Goal: Task Accomplishment & Management: Complete application form

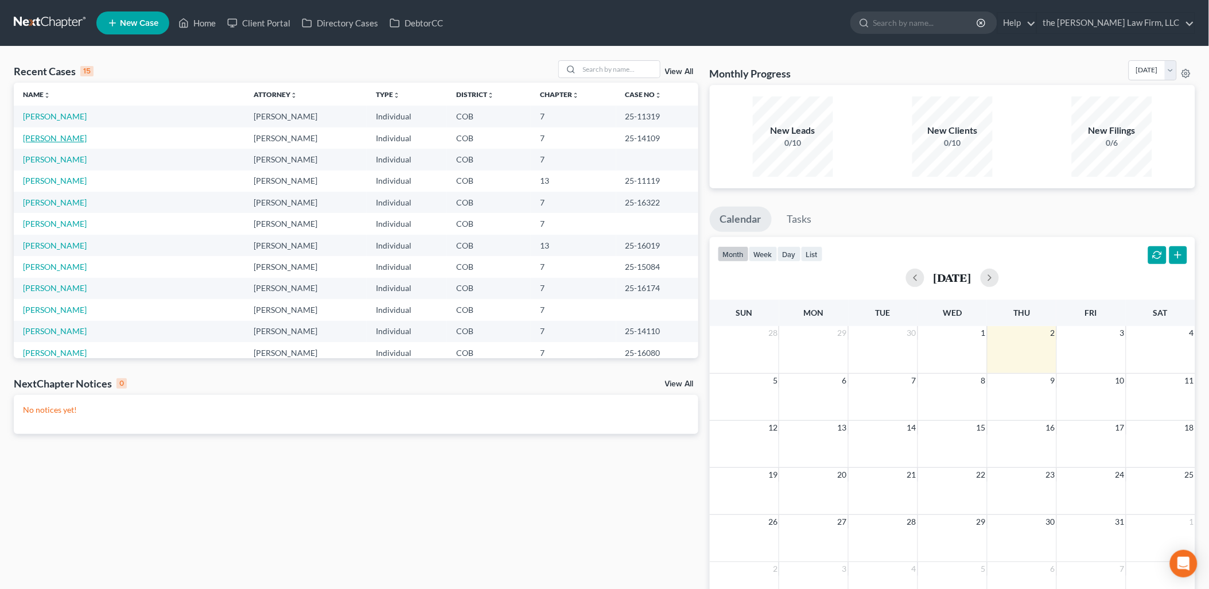
click at [38, 141] on link "[PERSON_NAME]" at bounding box center [55, 138] width 64 height 10
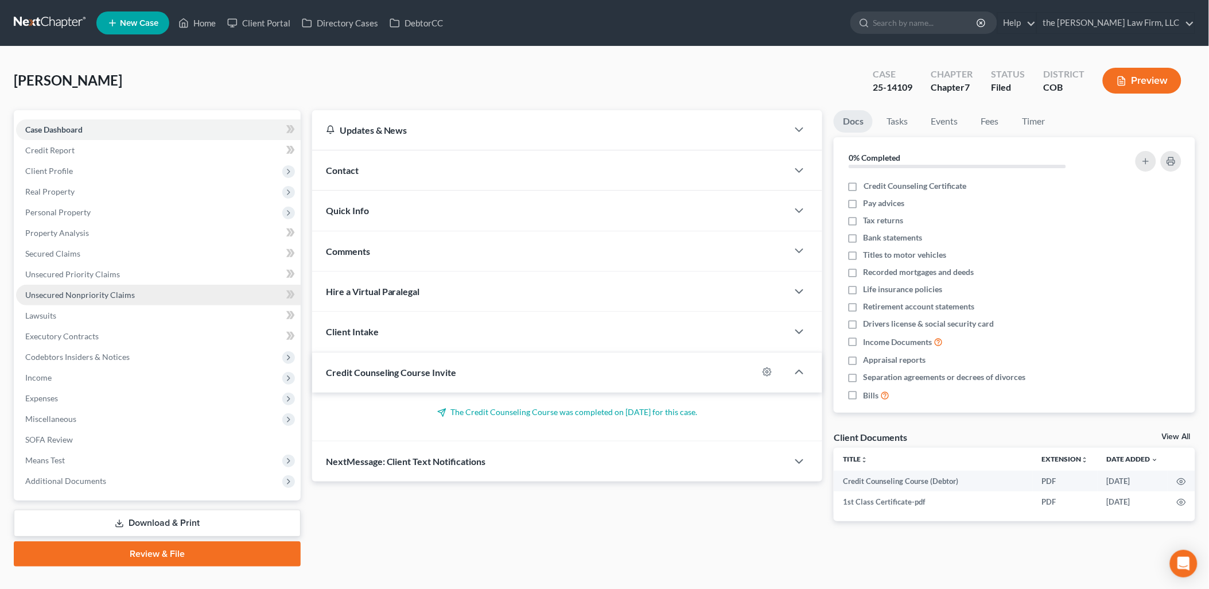
drag, startPoint x: 75, startPoint y: 286, endPoint x: 115, endPoint y: 296, distance: 41.3
click at [75, 286] on link "Unsecured Nonpriority Claims" at bounding box center [158, 295] width 285 height 21
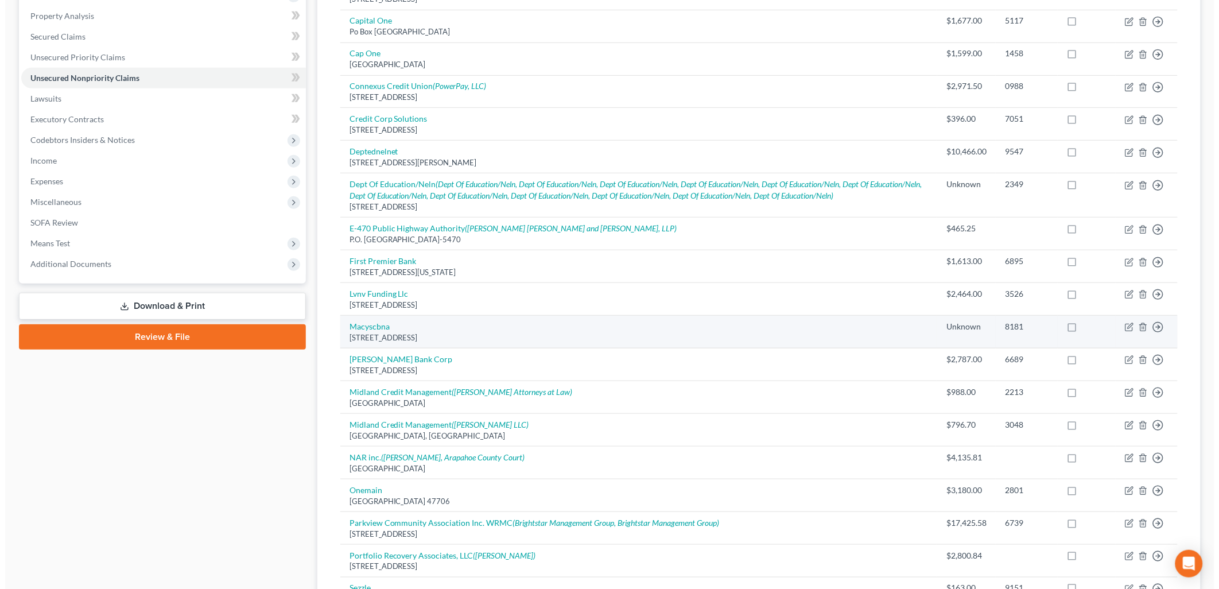
scroll to position [446, 0]
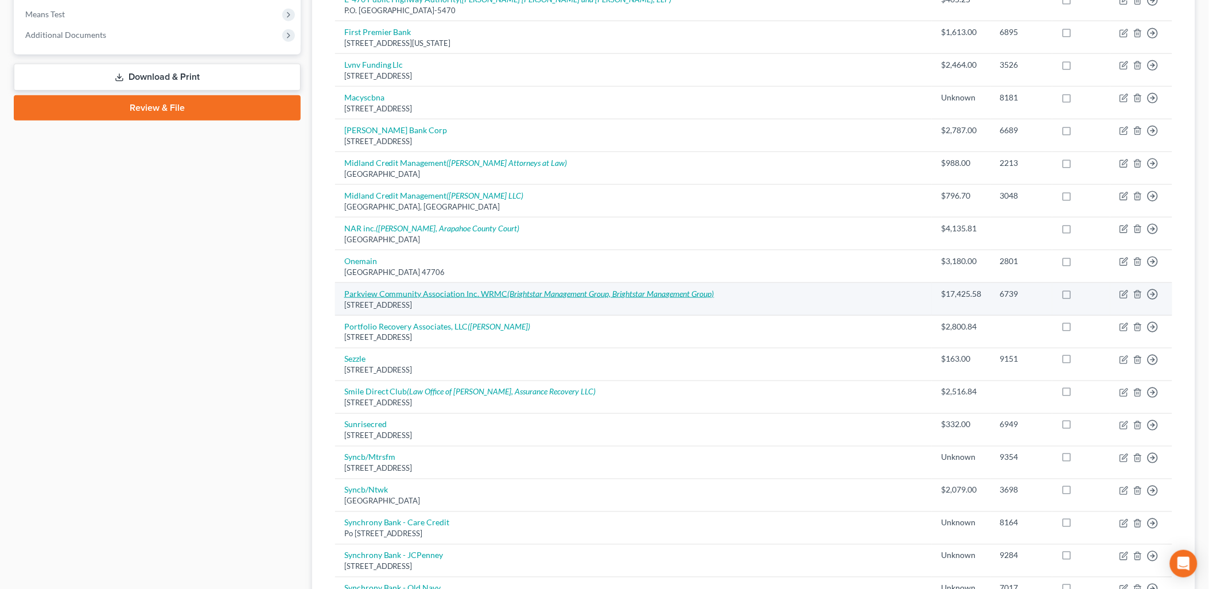
click at [492, 294] on link "Parkview Community Association Inc. WRMC (Brightstar Management Group, Brightst…" at bounding box center [529, 294] width 370 height 10
select select "5"
select select "0"
select select "5"
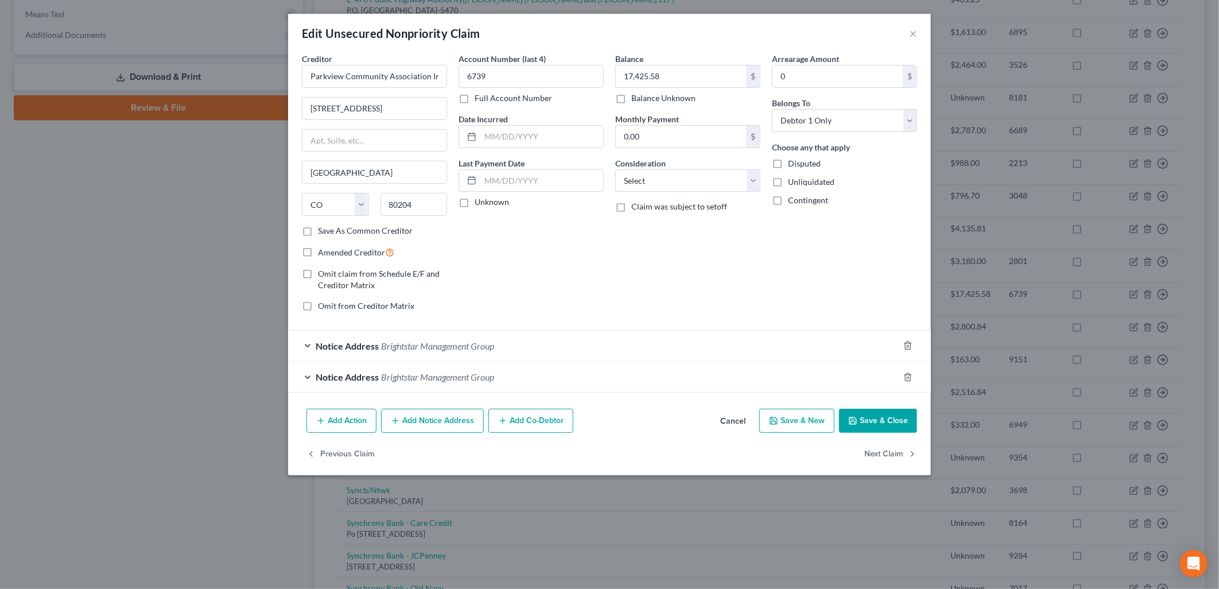
click at [518, 391] on div "Notice Address Brightstar Management Group" at bounding box center [593, 377] width 611 height 30
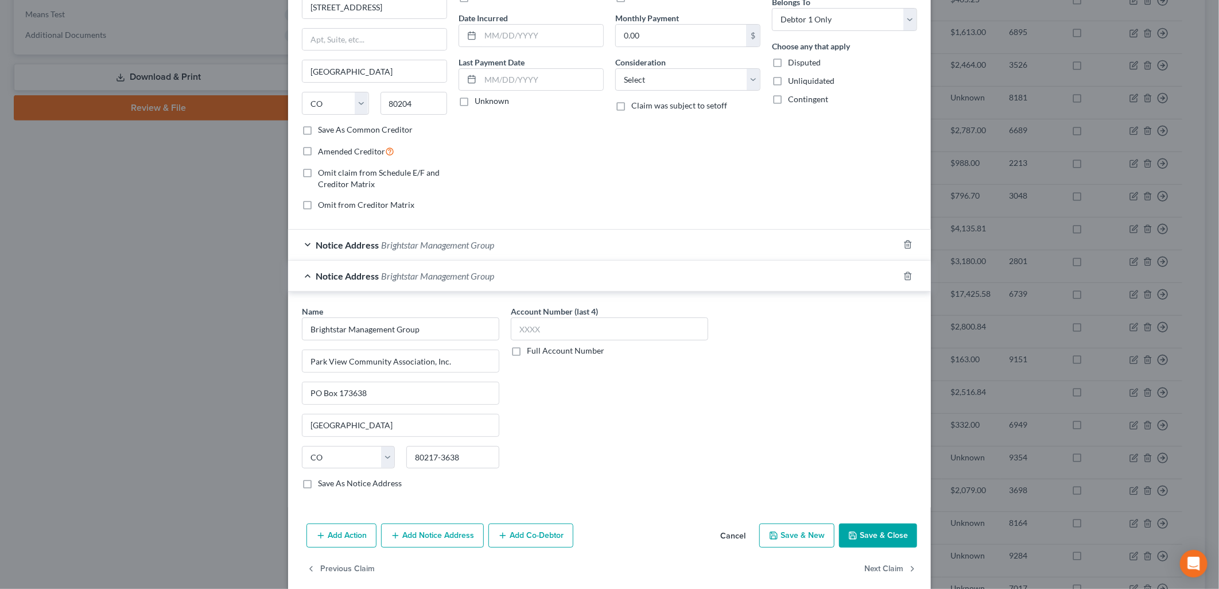
scroll to position [117, 0]
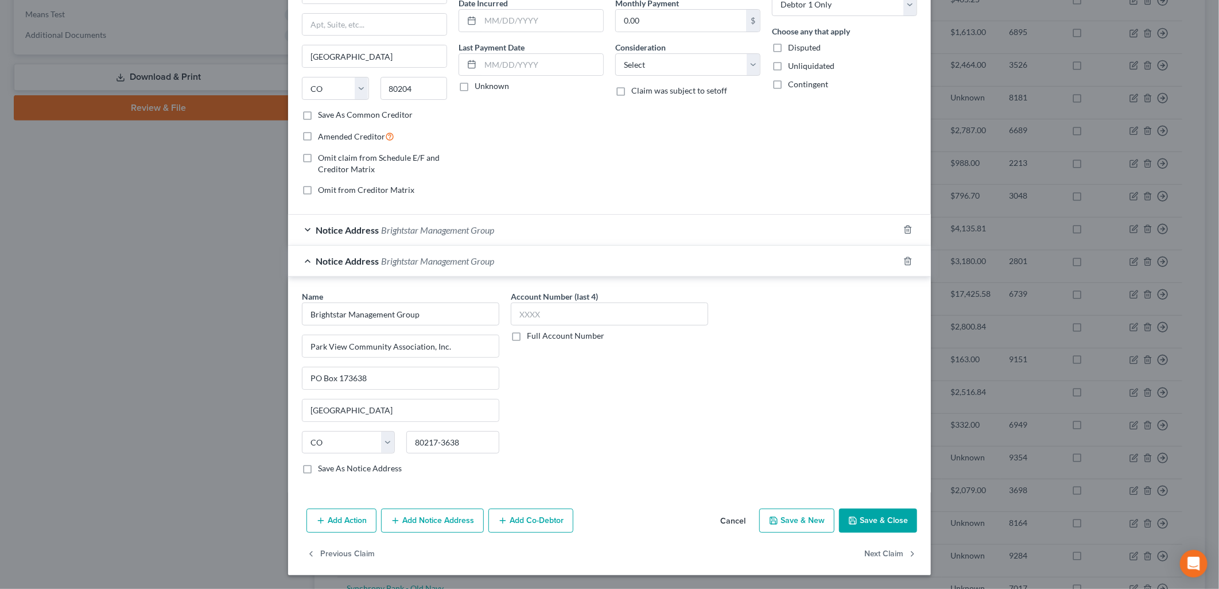
click at [804, 224] on div "Notice Address Brightstar Management Group" at bounding box center [593, 230] width 611 height 30
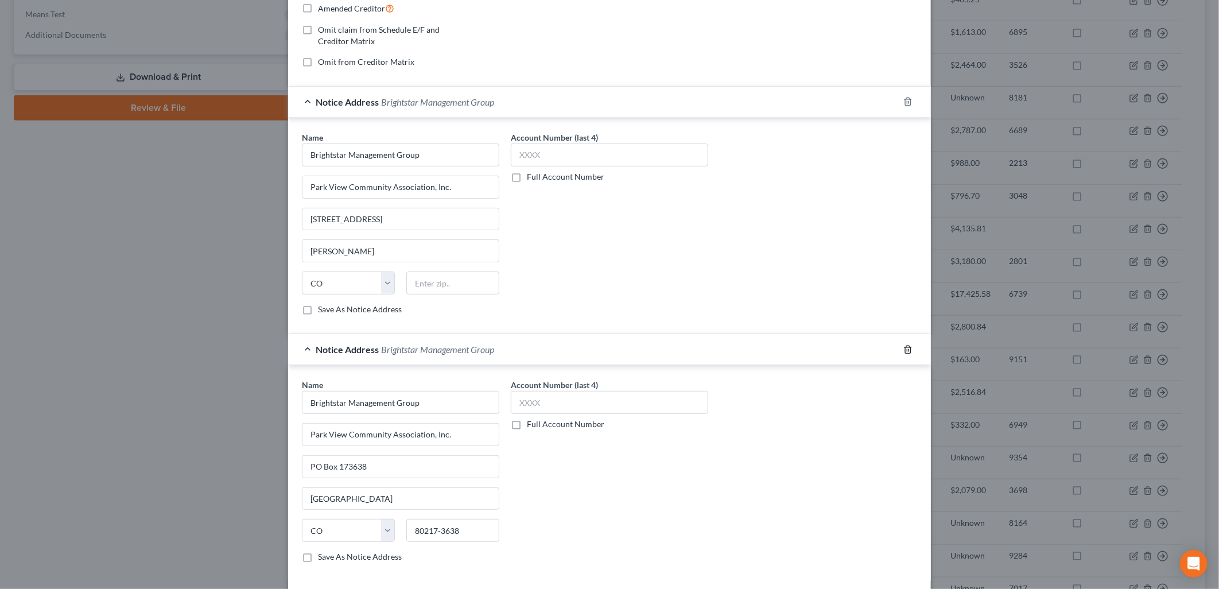
click at [903, 346] on icon "button" at bounding box center [907, 349] width 9 height 9
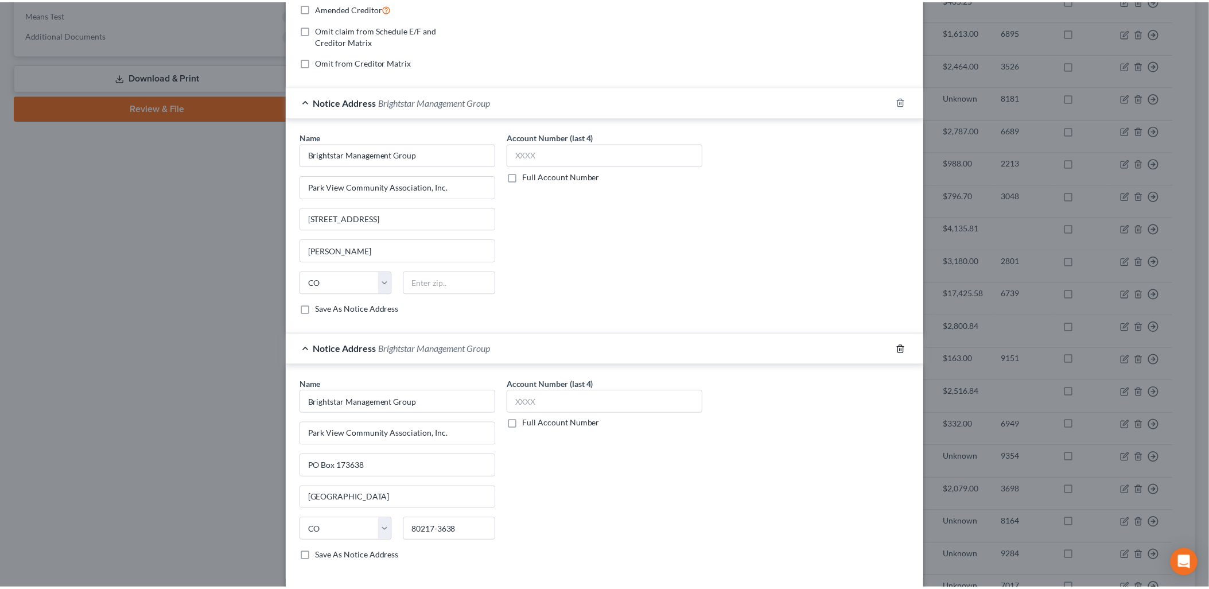
scroll to position [85, 0]
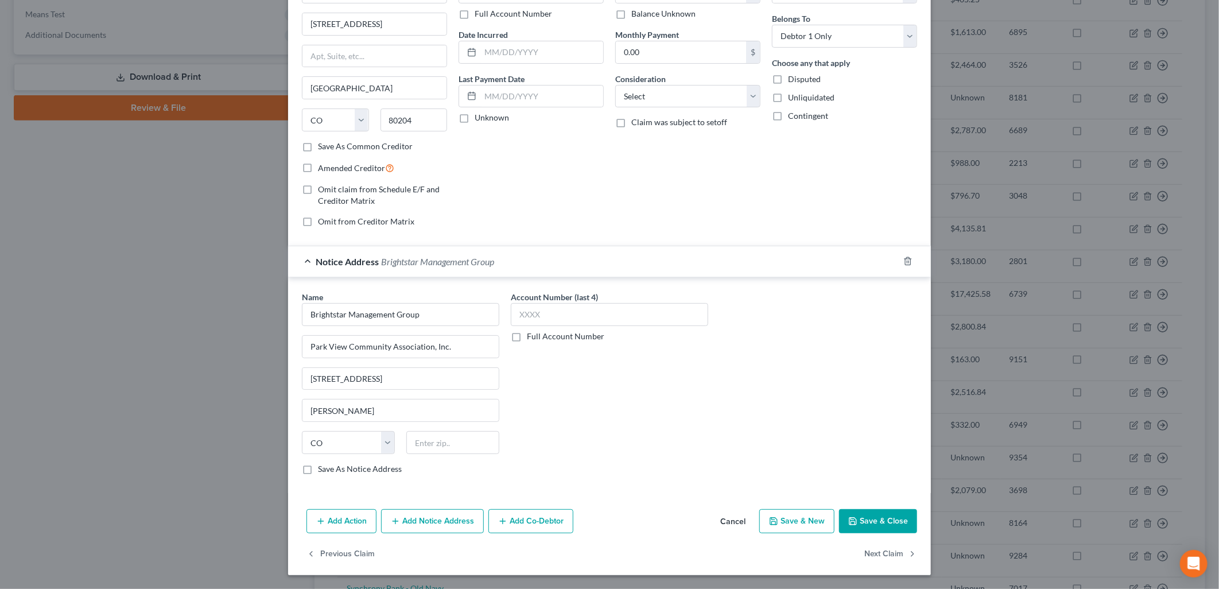
click at [891, 523] on button "Save & Close" at bounding box center [878, 521] width 78 height 24
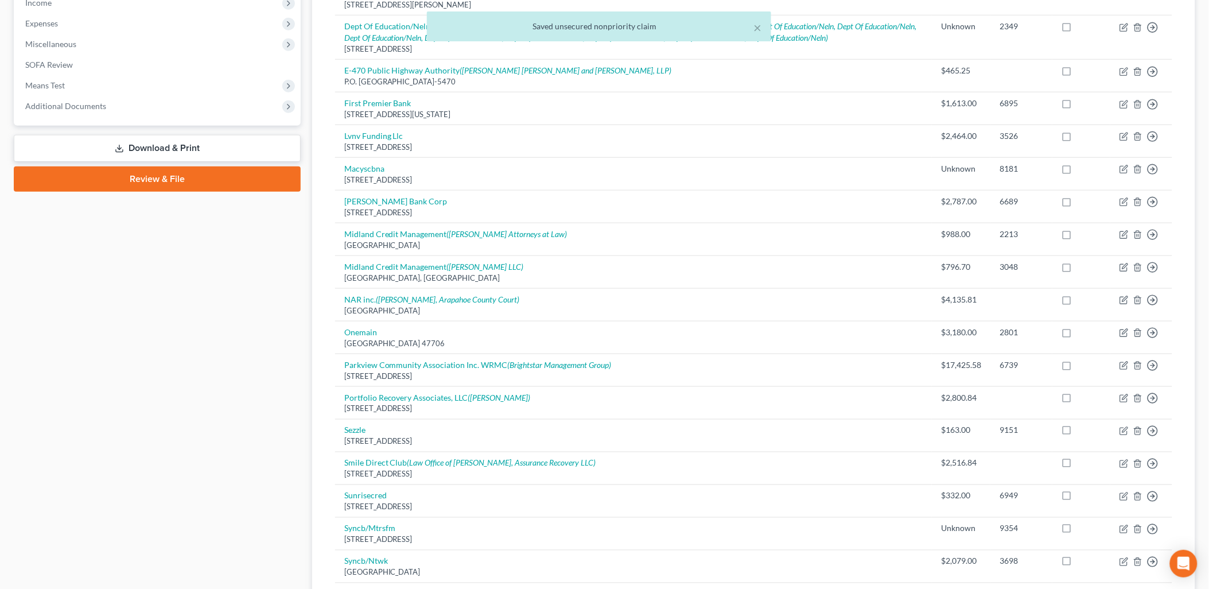
scroll to position [127, 0]
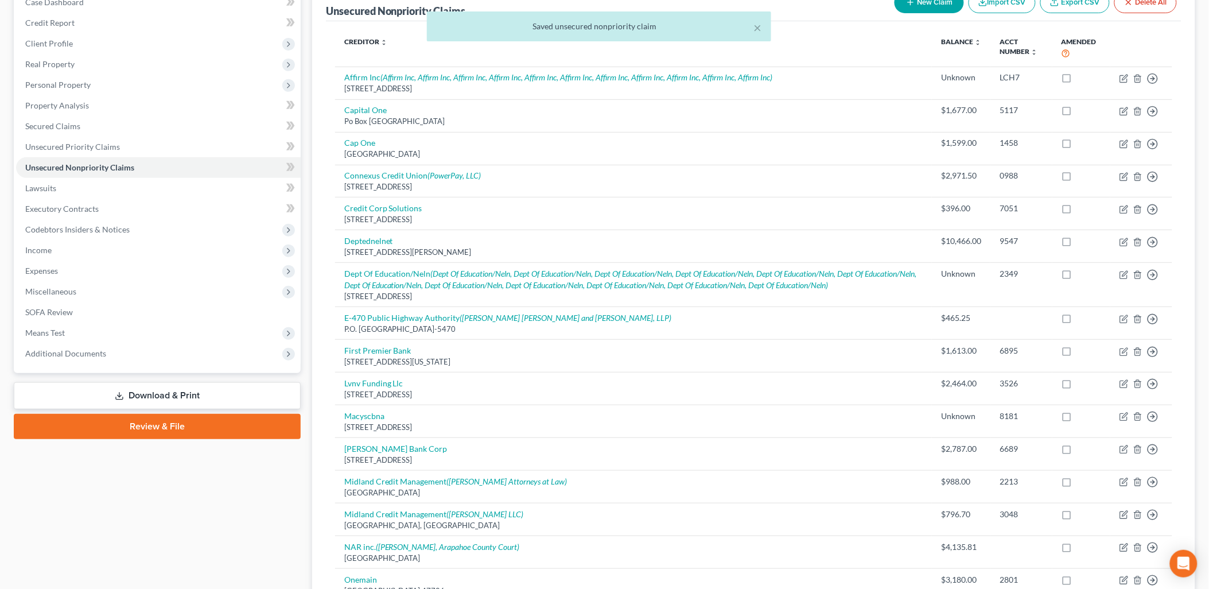
click at [181, 427] on link "Review & File" at bounding box center [157, 426] width 287 height 25
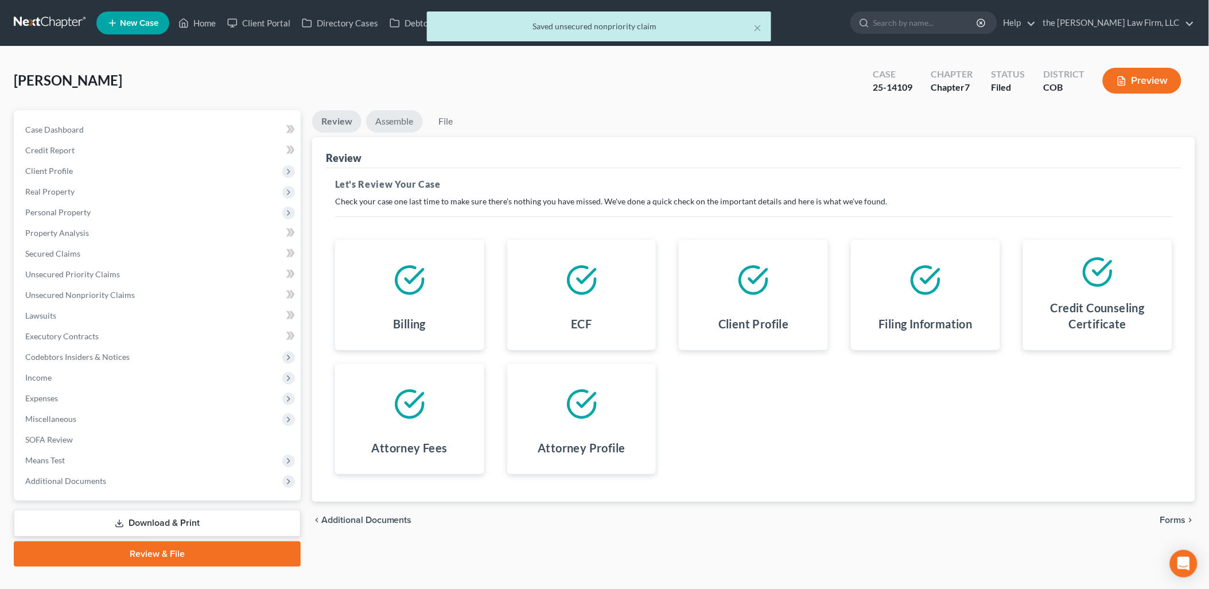
click at [402, 121] on link "Assemble" at bounding box center [394, 121] width 57 height 22
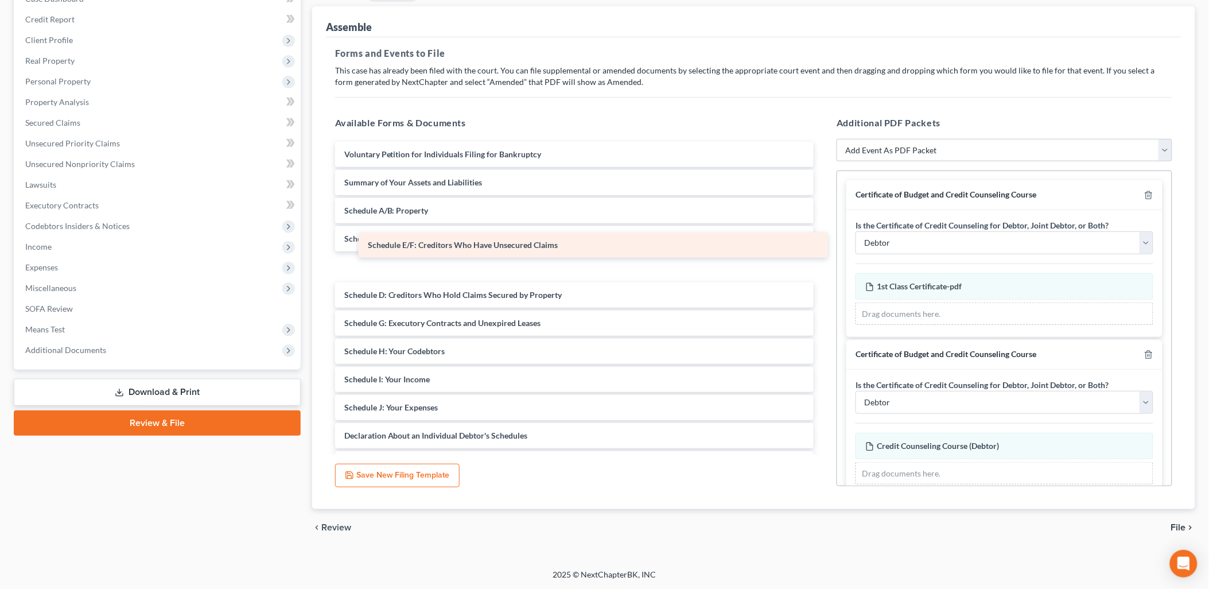
drag, startPoint x: 397, startPoint y: 293, endPoint x: 399, endPoint y: 242, distance: 51.2
click at [416, 245] on div "Schedule E/F: Creditors Who Have Unsecured Claims Voluntary Petition for Indivi…" at bounding box center [575, 408] width 498 height 532
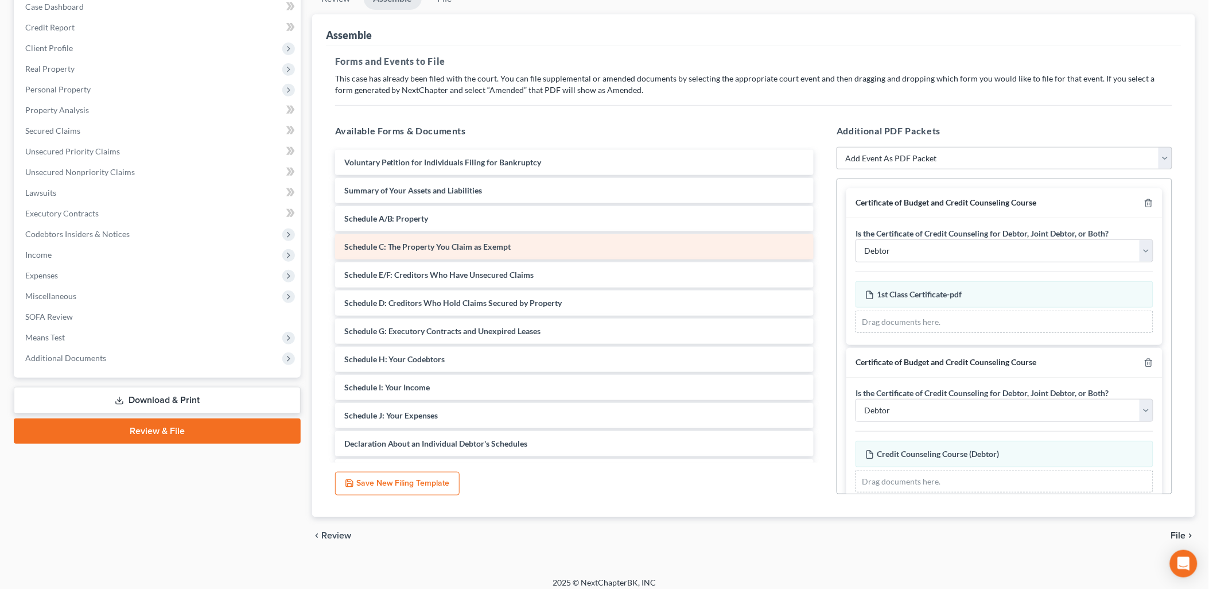
scroll to position [3, 0]
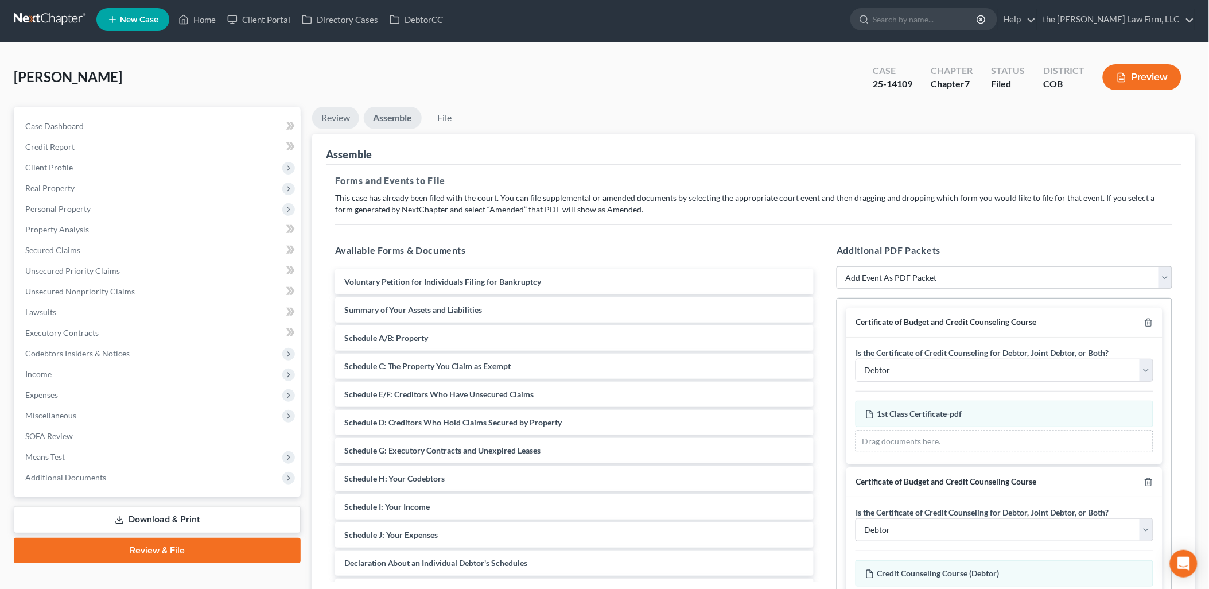
click at [341, 114] on link "Review" at bounding box center [335, 118] width 47 height 22
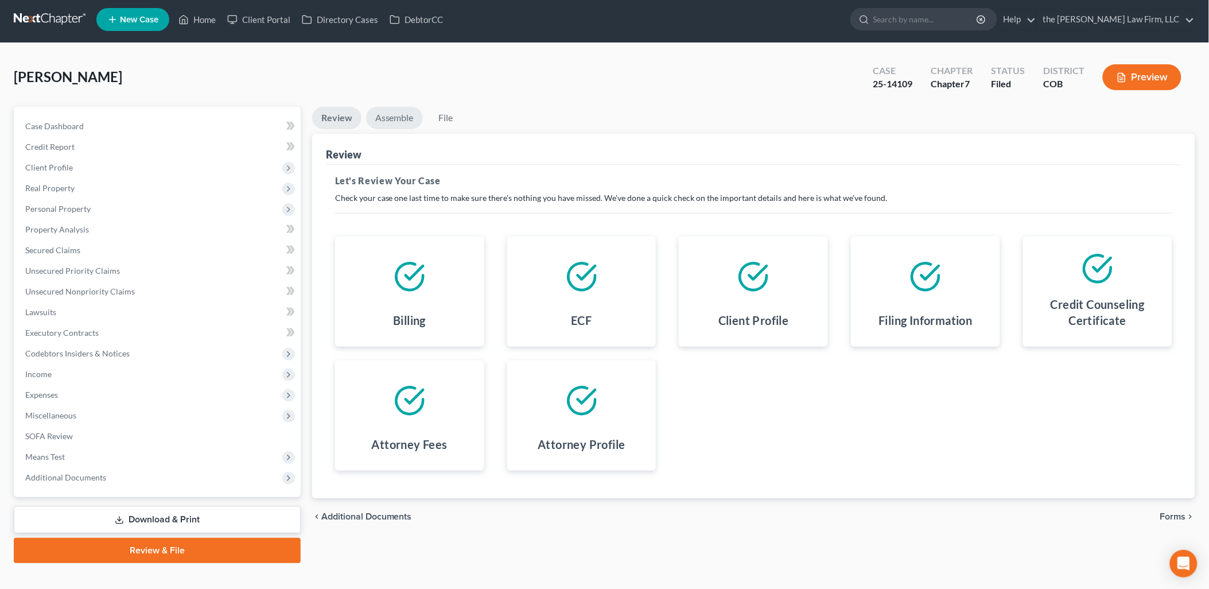
click at [386, 122] on link "Assemble" at bounding box center [394, 118] width 57 height 22
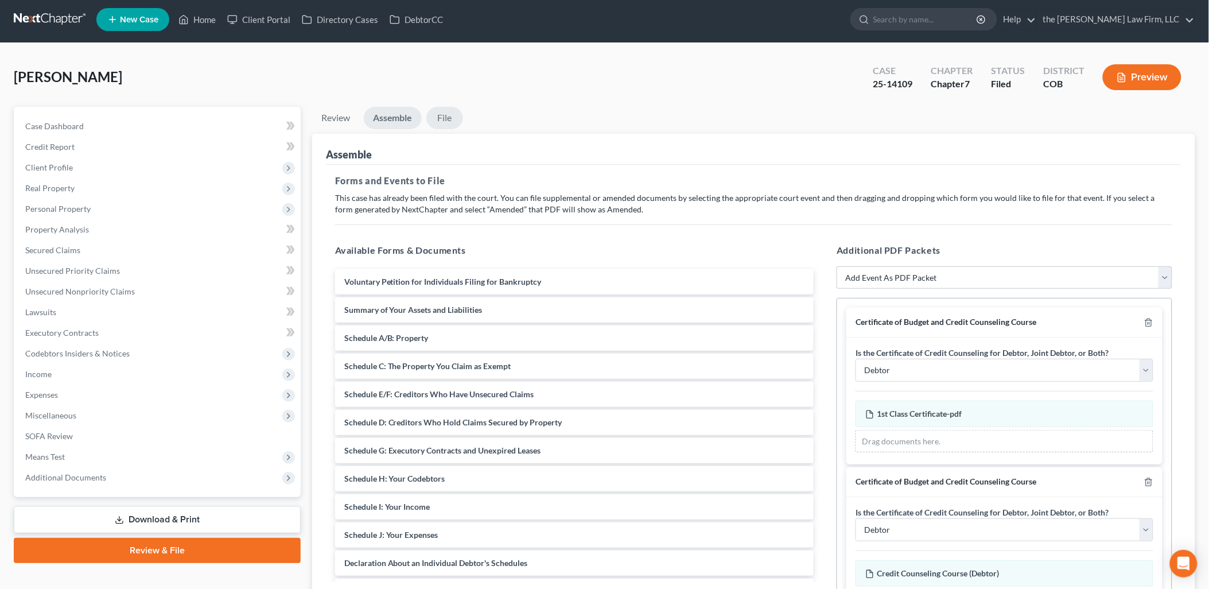
click at [454, 121] on link "File" at bounding box center [444, 118] width 37 height 22
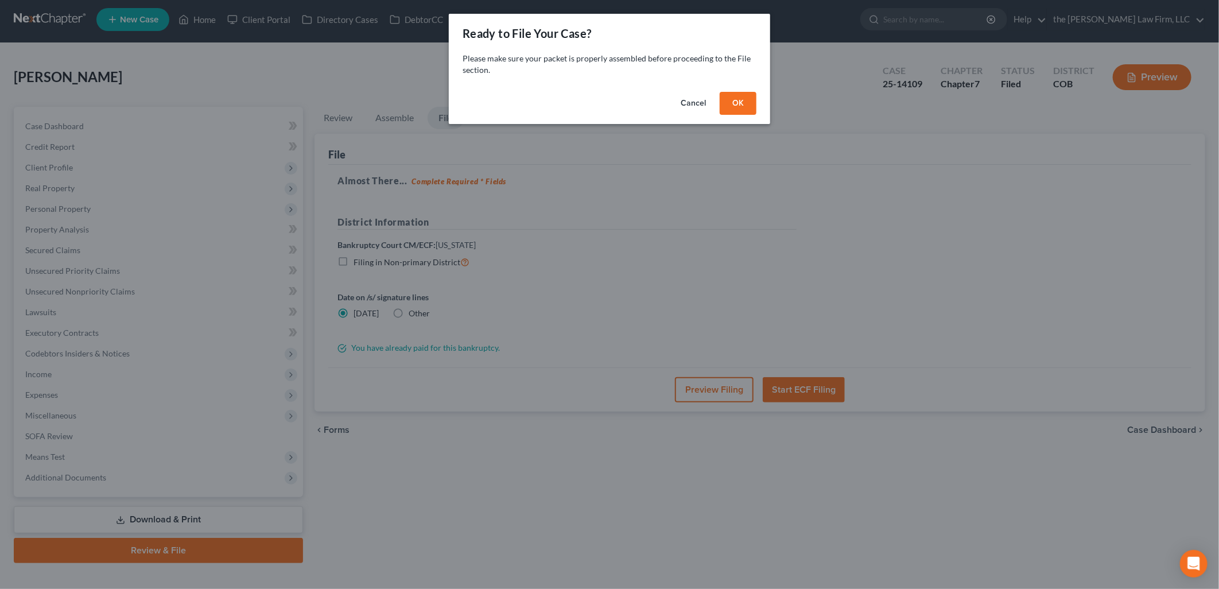
click at [687, 98] on button "Cancel" at bounding box center [694, 103] width 44 height 23
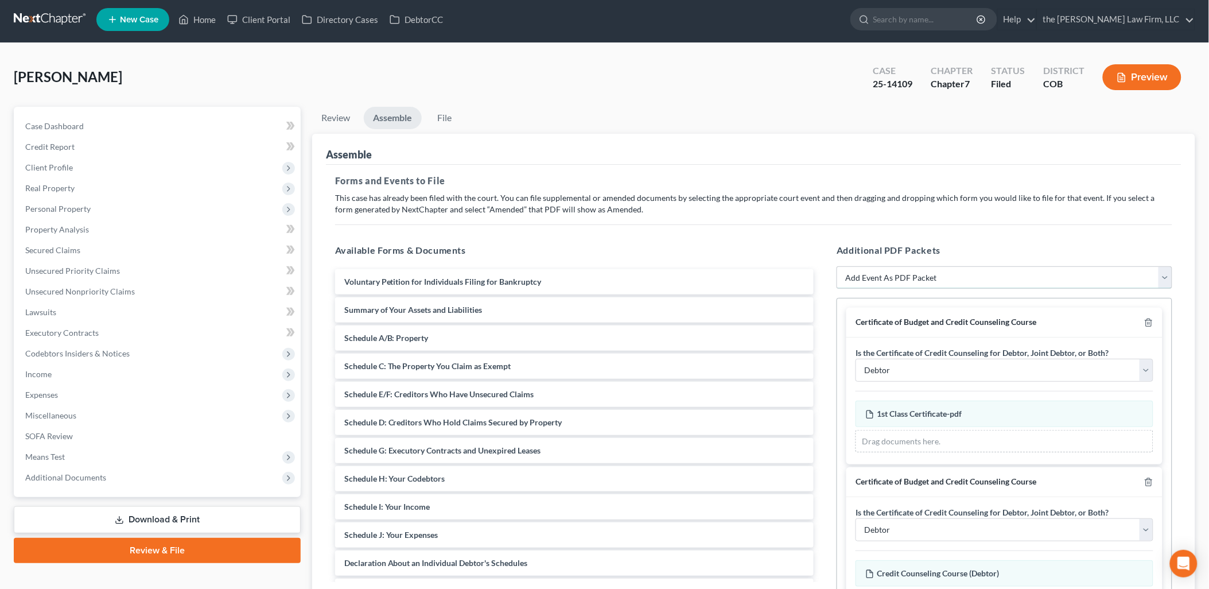
click at [942, 276] on select "Add Event As PDF Packet 1009-1.1 Notice of Amendments Amended Voluntary Petitio…" at bounding box center [1005, 277] width 336 height 23
click at [573, 234] on div "Available Forms & Documents Voluntary Petition for Individuals Filing for Bankr…" at bounding box center [575, 428] width 502 height 389
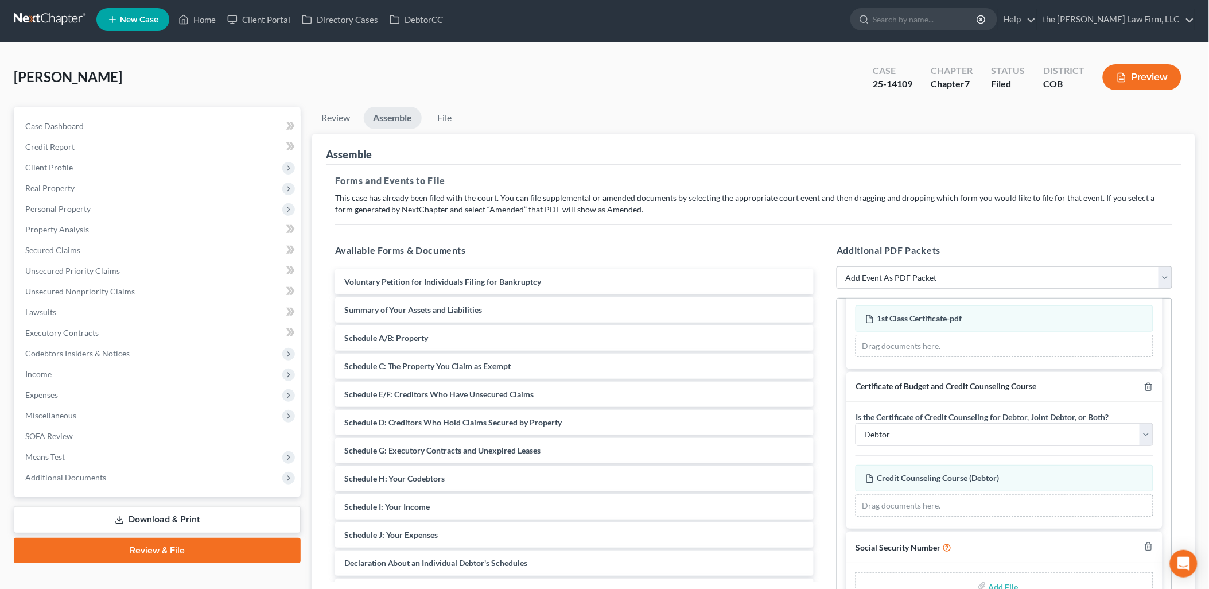
scroll to position [101, 0]
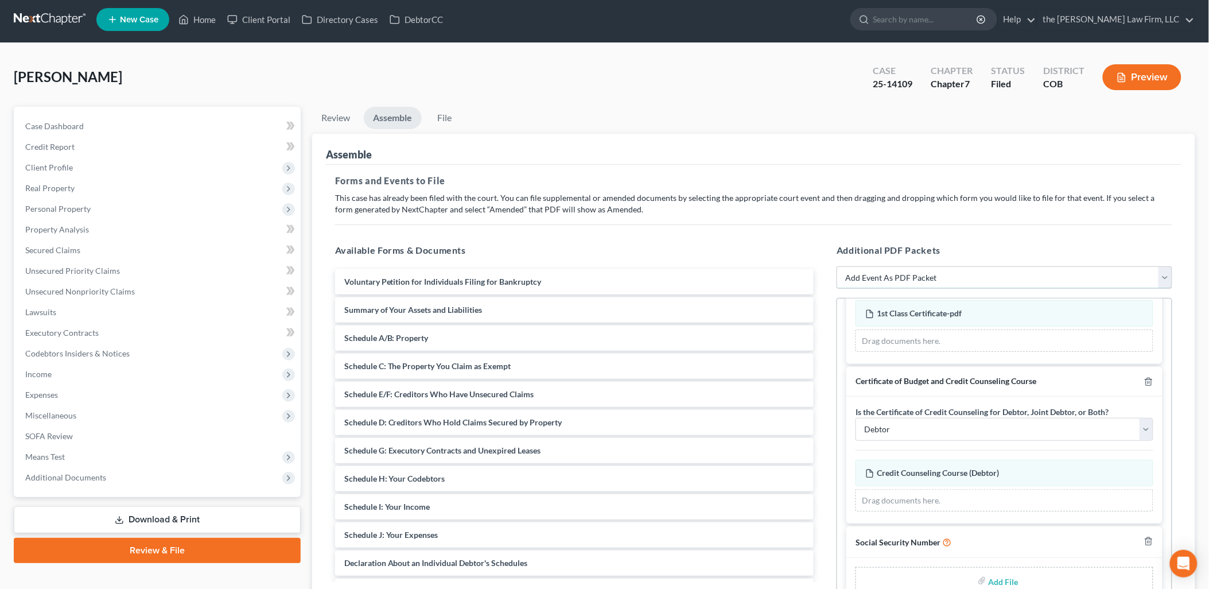
click at [937, 276] on select "Add Event As PDF Packet 1009-1.1 Notice of Amendments Amended Voluntary Petitio…" at bounding box center [1005, 277] width 336 height 23
select select "1"
click at [837, 289] on select "Add Event As PDF Packet 1009-1.1 Notice of Amendments Amended Voluntary Petitio…" at bounding box center [1005, 277] width 336 height 23
select select
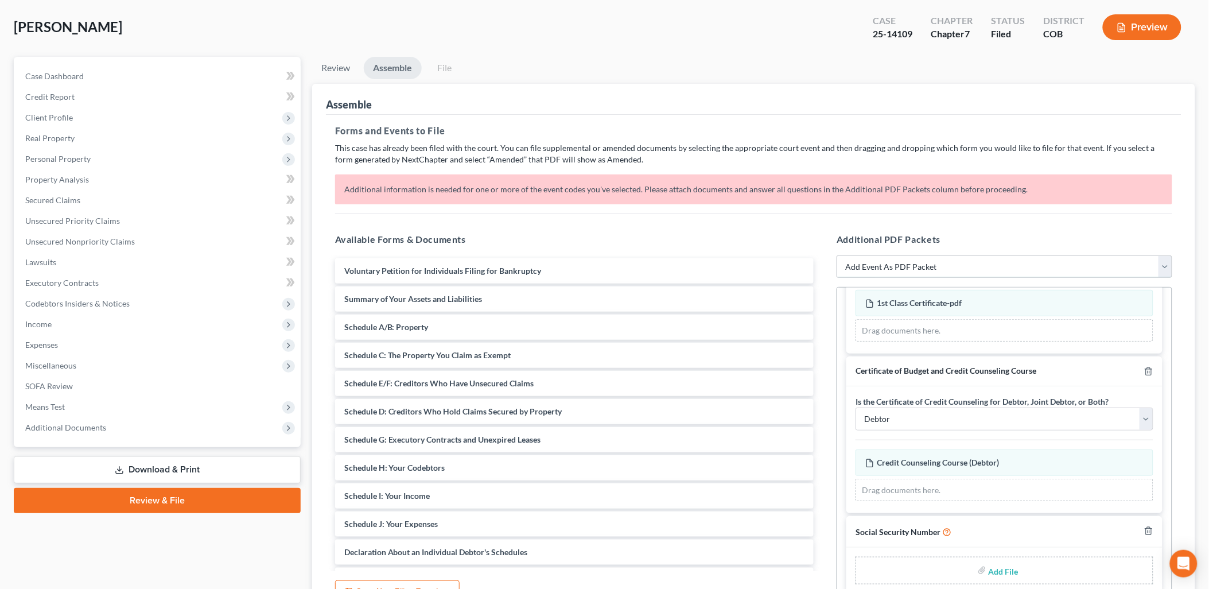
scroll to position [67, 0]
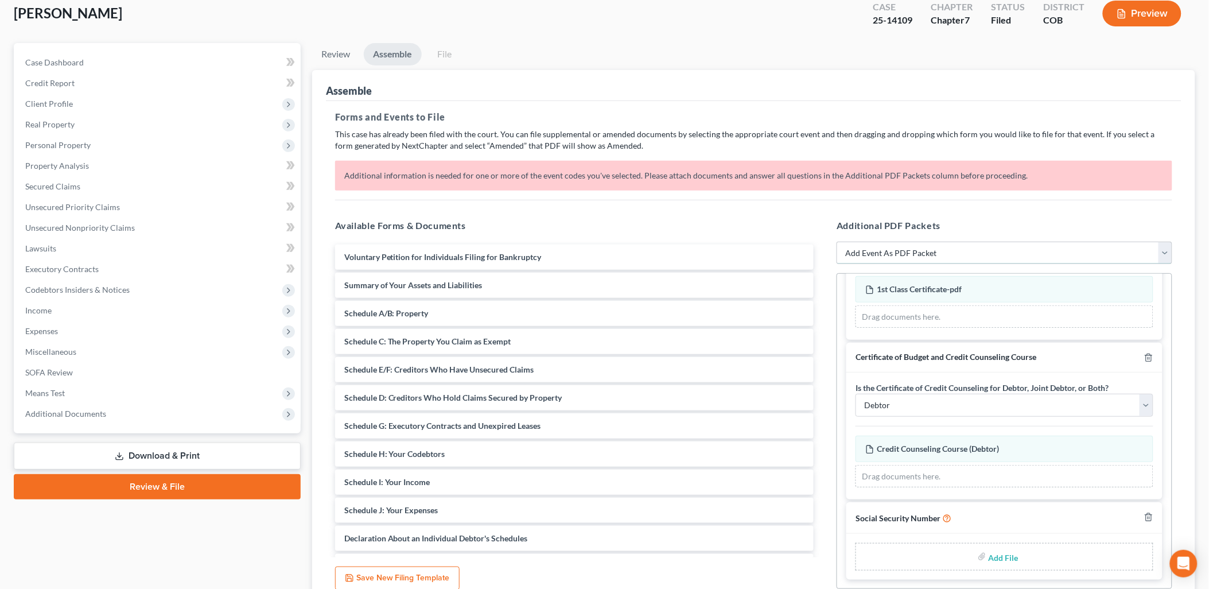
click at [930, 245] on select "Add Event As PDF Packet 1009-1.1 Notice of Amendments Amended Voluntary Petitio…" at bounding box center [1005, 253] width 336 height 23
click at [220, 466] on link "Download & Print" at bounding box center [157, 456] width 287 height 27
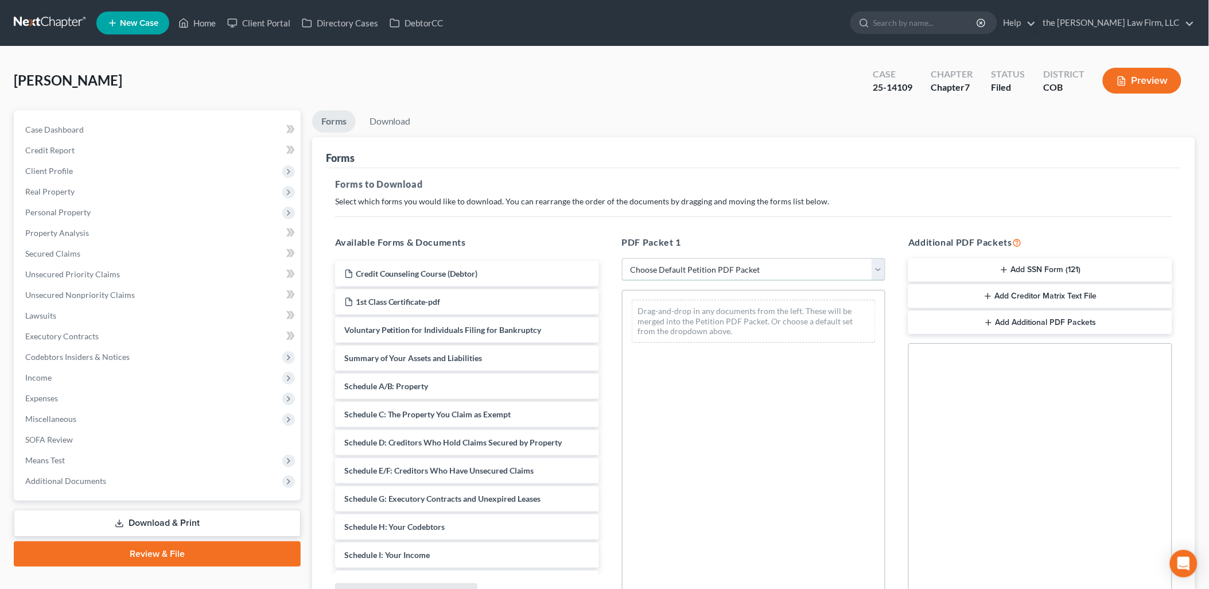
click at [701, 269] on select "Choose Default Petition PDF Packet Complete Bankruptcy Petition (all forms and …" at bounding box center [754, 269] width 264 height 23
click at [622, 258] on select "Choose Default Petition PDF Packet Complete Bankruptcy Petition (all forms and …" at bounding box center [754, 269] width 264 height 23
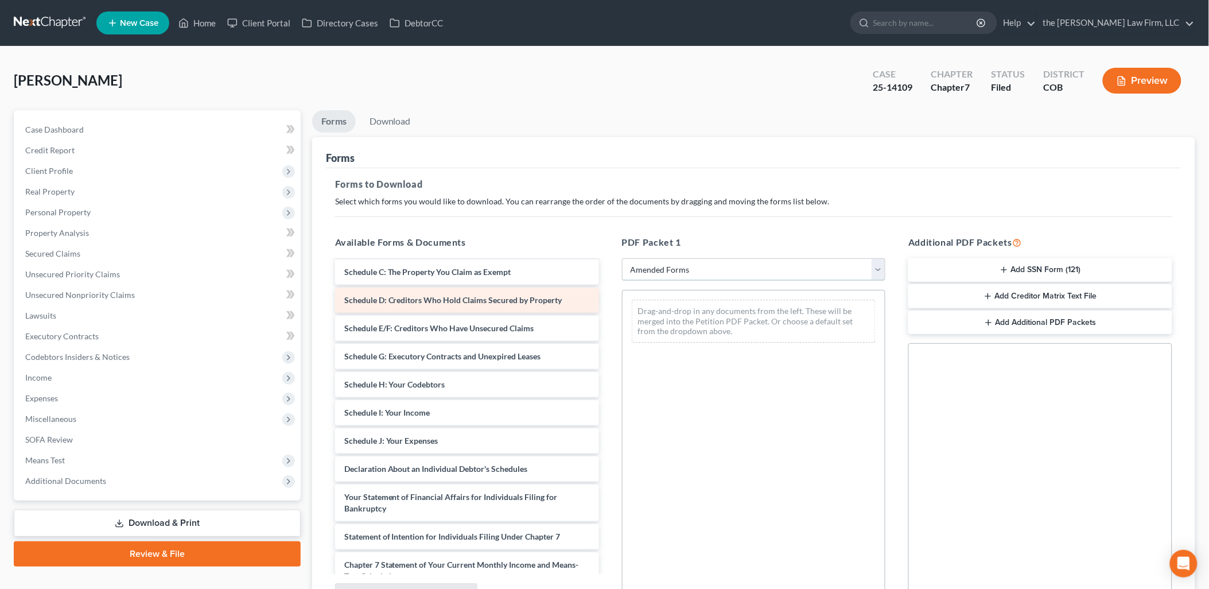
scroll to position [64, 0]
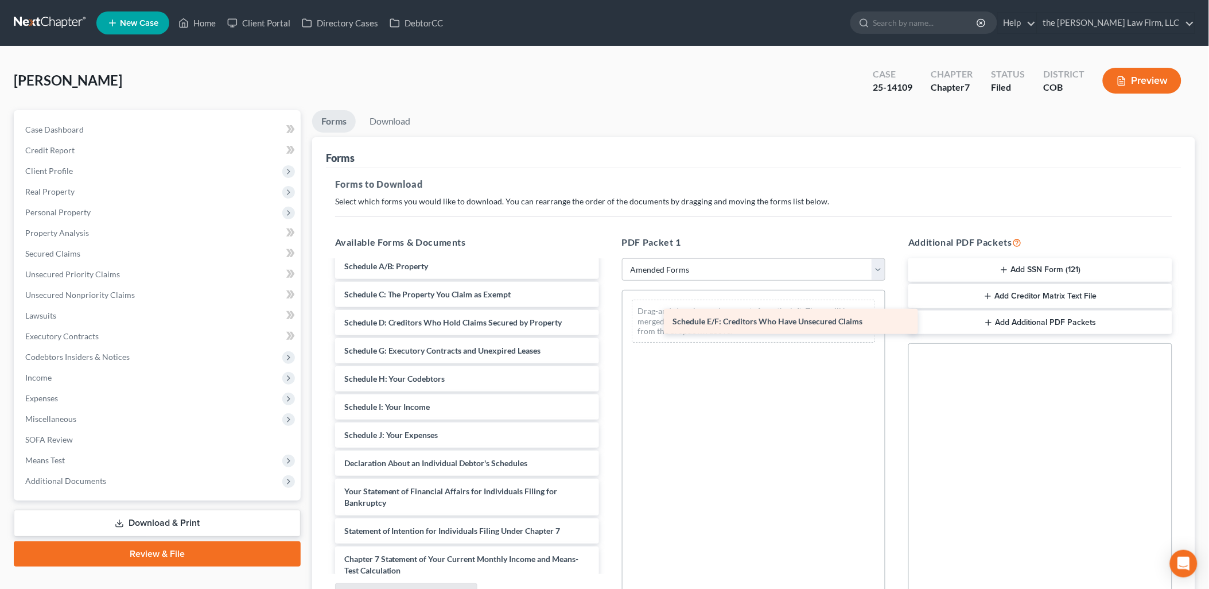
drag, startPoint x: 385, startPoint y: 348, endPoint x: 712, endPoint y: 319, distance: 329.0
click at [608, 319] on div "Schedule E/F: Creditors Who Have Unsecured Claims Voluntary Petition for Indivi…" at bounding box center [467, 466] width 282 height 538
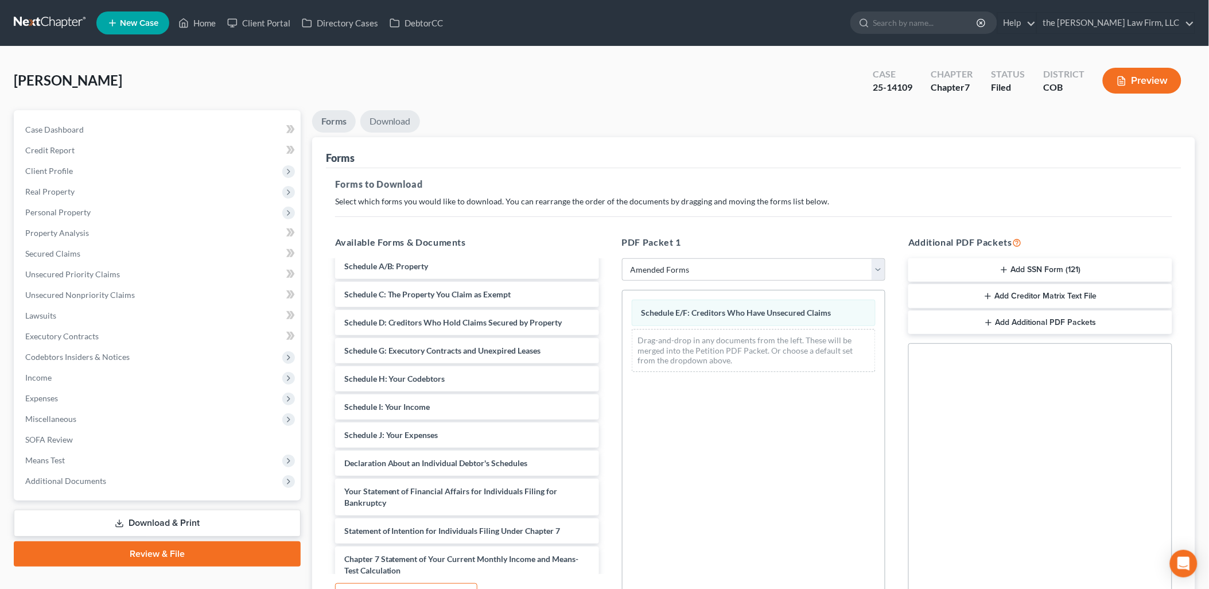
click at [394, 121] on link "Download" at bounding box center [390, 121] width 60 height 22
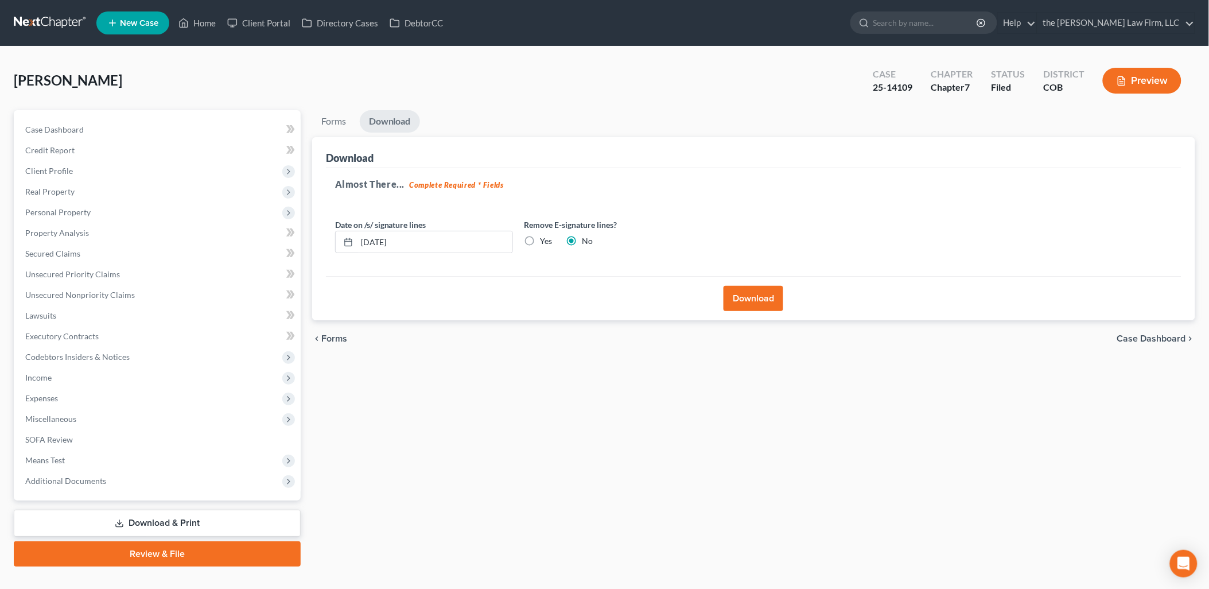
click at [770, 301] on button "Download" at bounding box center [754, 298] width 60 height 25
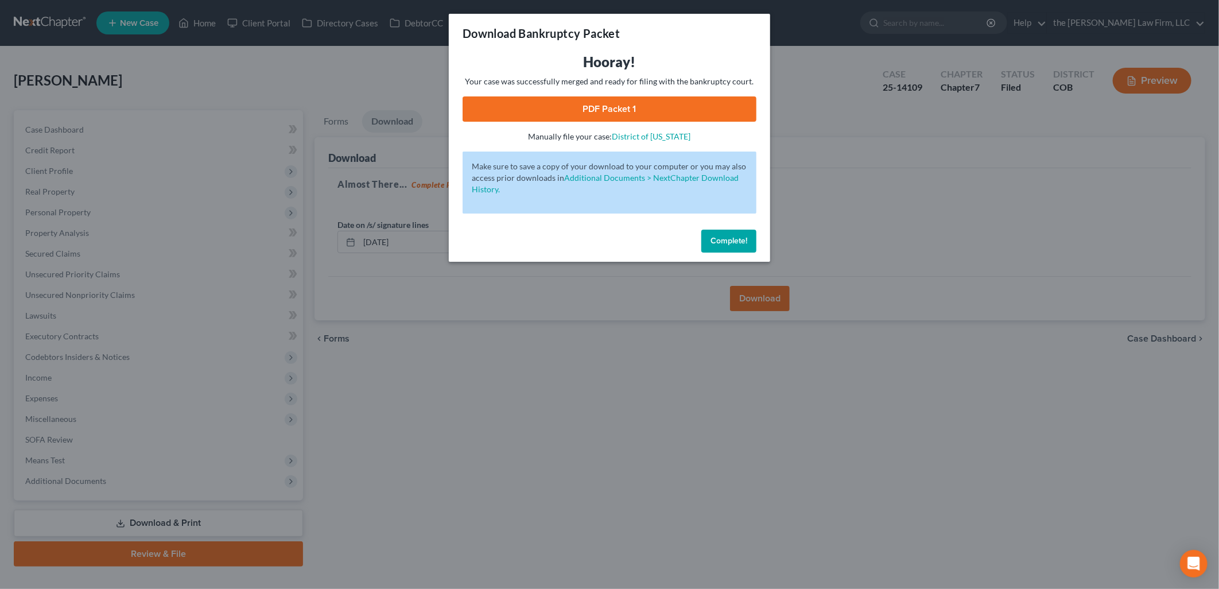
click at [716, 99] on link "PDF Packet 1" at bounding box center [610, 108] width 294 height 25
drag, startPoint x: 718, startPoint y: 245, endPoint x: 697, endPoint y: 250, distance: 21.4
click at [718, 245] on span "Complete!" at bounding box center [729, 241] width 37 height 10
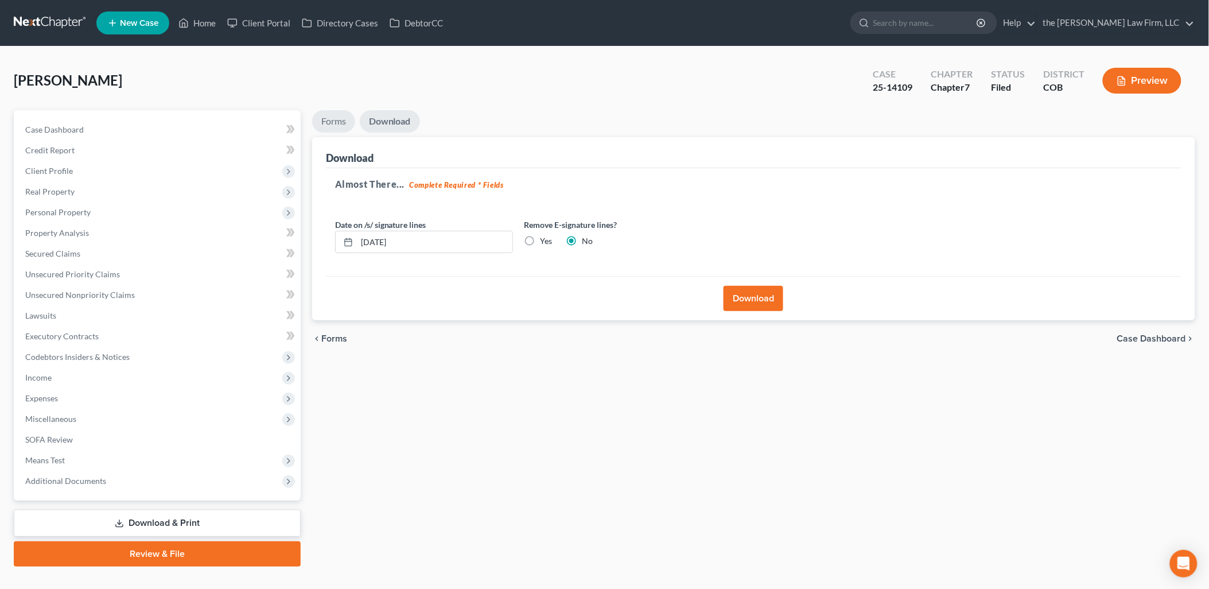
click at [338, 125] on link "Forms" at bounding box center [333, 121] width 43 height 22
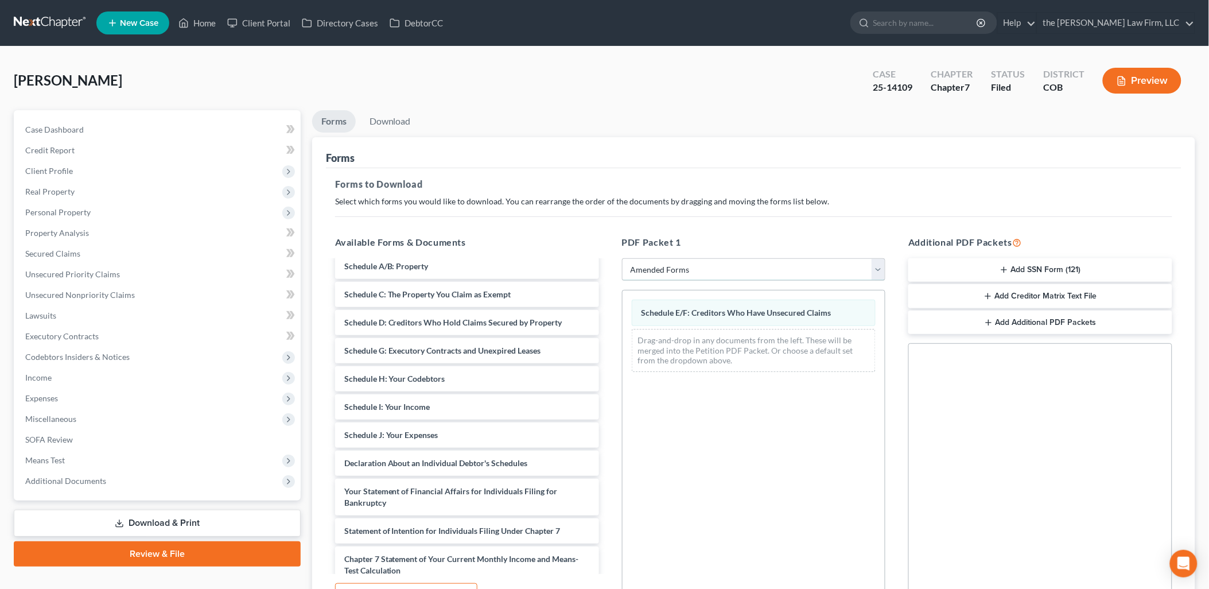
click at [772, 274] on select "Choose Default Petition PDF Packet Complete Bankruptcy Petition (all forms and …" at bounding box center [754, 269] width 264 height 23
select select "0"
click at [622, 258] on select "Choose Default Petition PDF Packet Complete Bankruptcy Petition (all forms and …" at bounding box center [754, 269] width 264 height 23
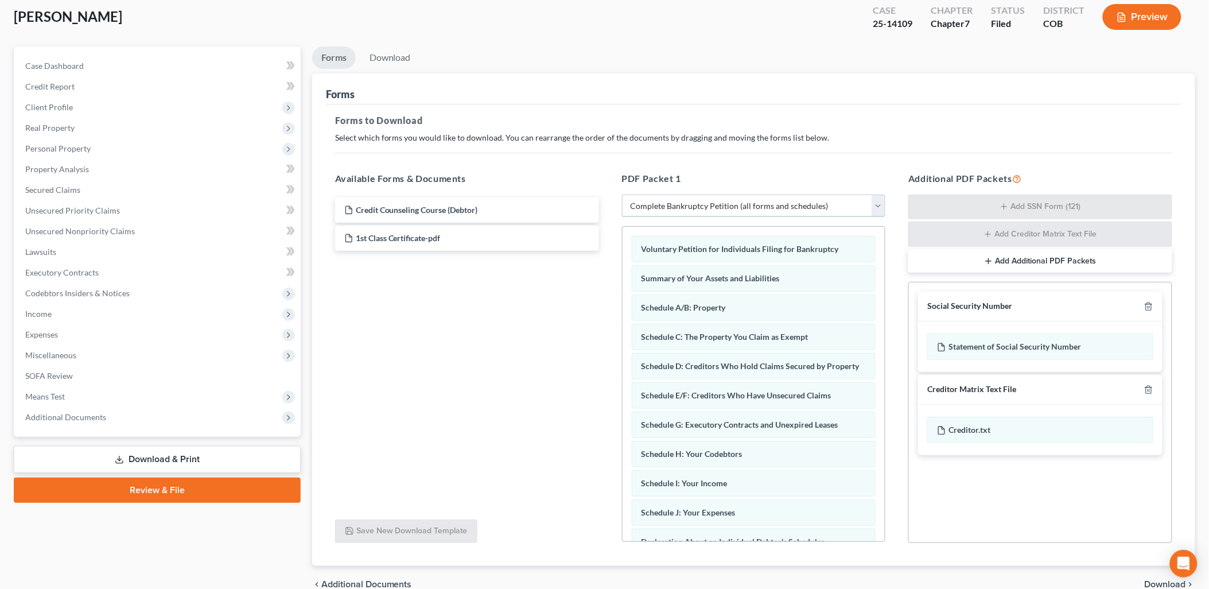
drag, startPoint x: 743, startPoint y: 204, endPoint x: 743, endPoint y: 210, distance: 5.8
click at [743, 204] on select "Choose Default Petition PDF Packet Complete Bankruptcy Petition (all forms and …" at bounding box center [754, 206] width 264 height 23
select select
click at [622, 195] on select "Choose Default Petition PDF Packet Complete Bankruptcy Petition (all forms and …" at bounding box center [754, 206] width 264 height 23
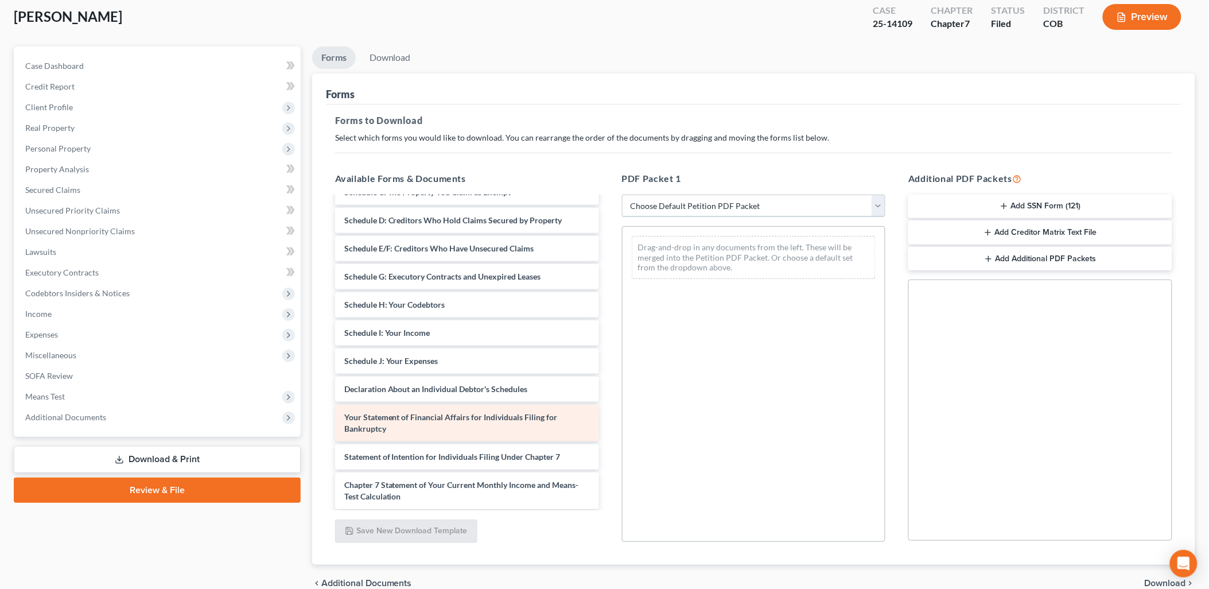
scroll to position [191, 0]
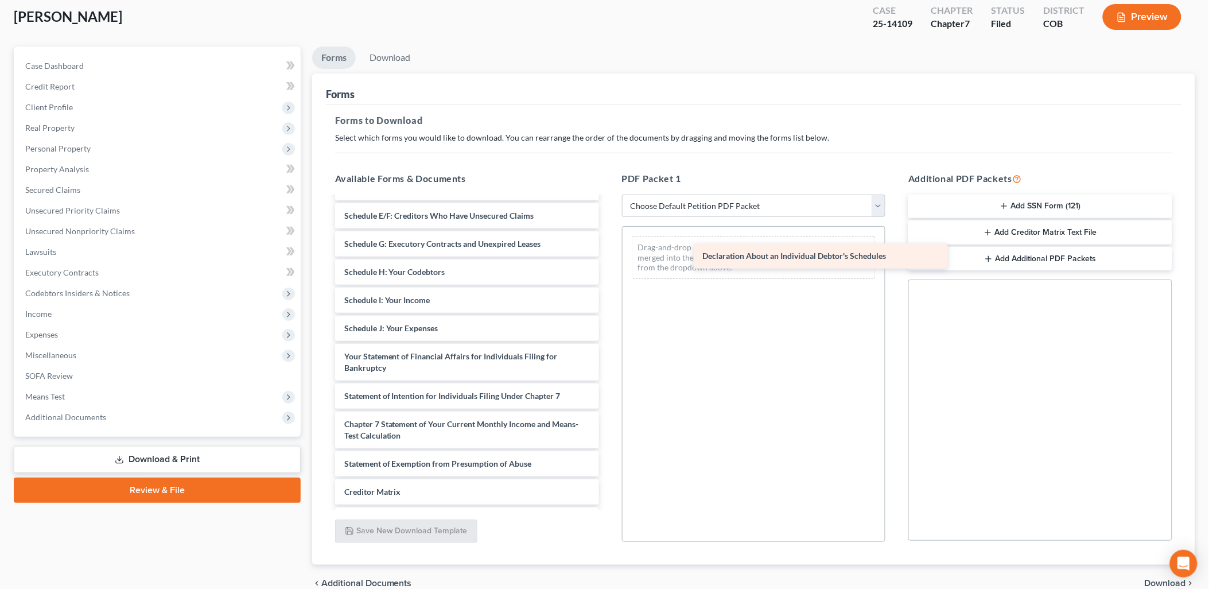
drag, startPoint x: 405, startPoint y: 354, endPoint x: 763, endPoint y: 256, distance: 371.4
click at [608, 256] on div "Declaration About an Individual Debtor's Schedules Credit Counseling Course (De…" at bounding box center [467, 303] width 282 height 594
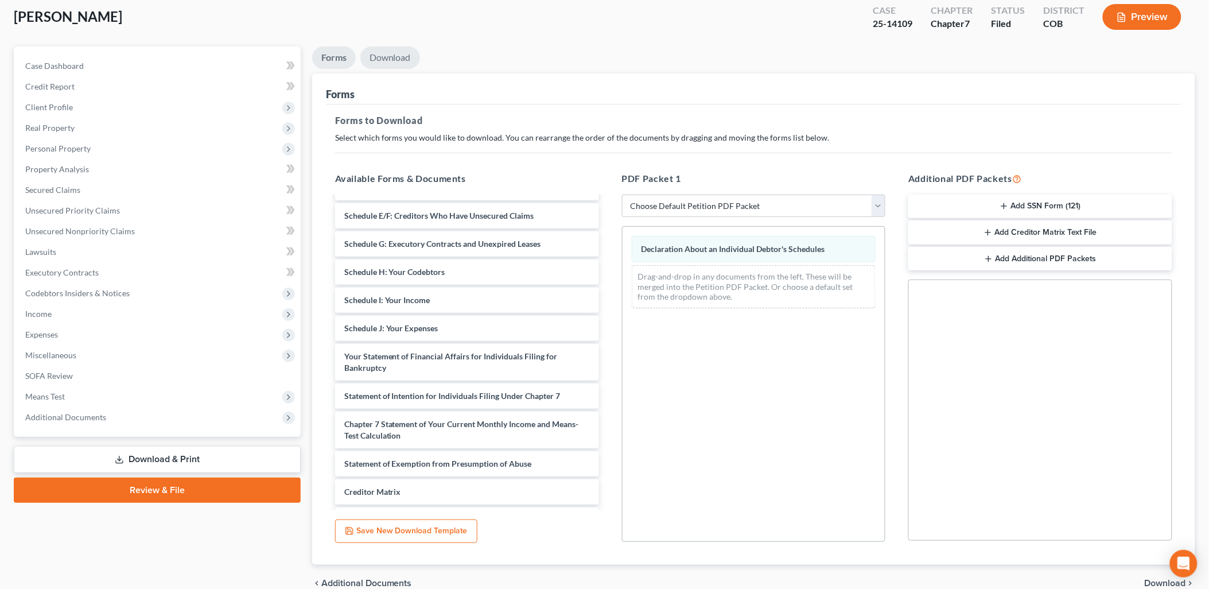
click at [395, 60] on link "Download" at bounding box center [390, 57] width 60 height 22
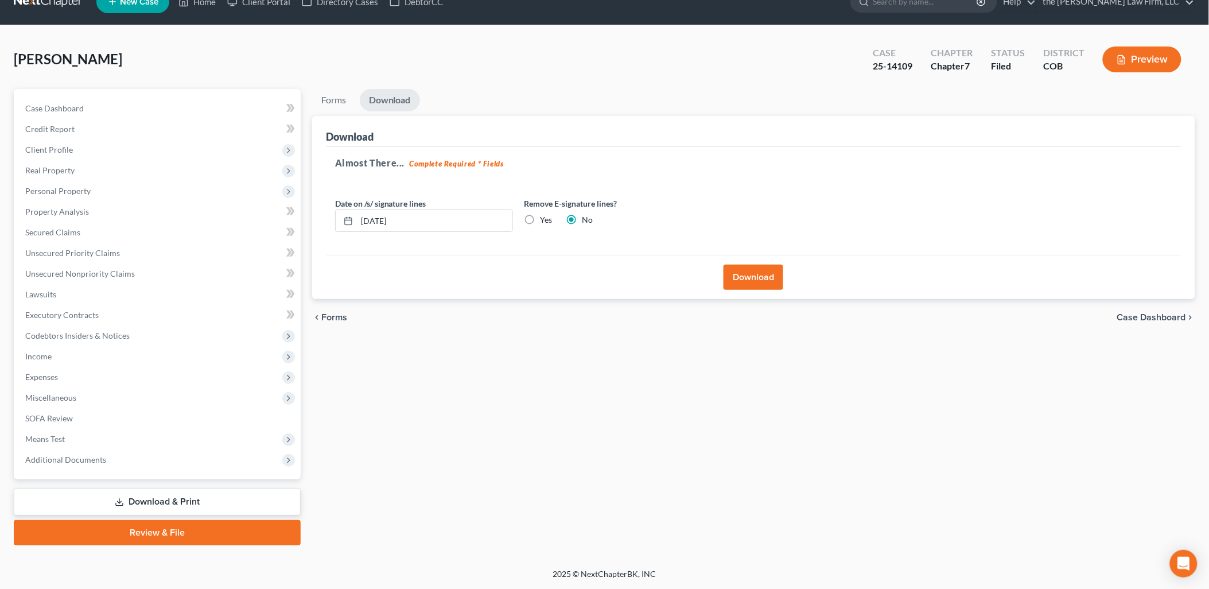
scroll to position [20, 0]
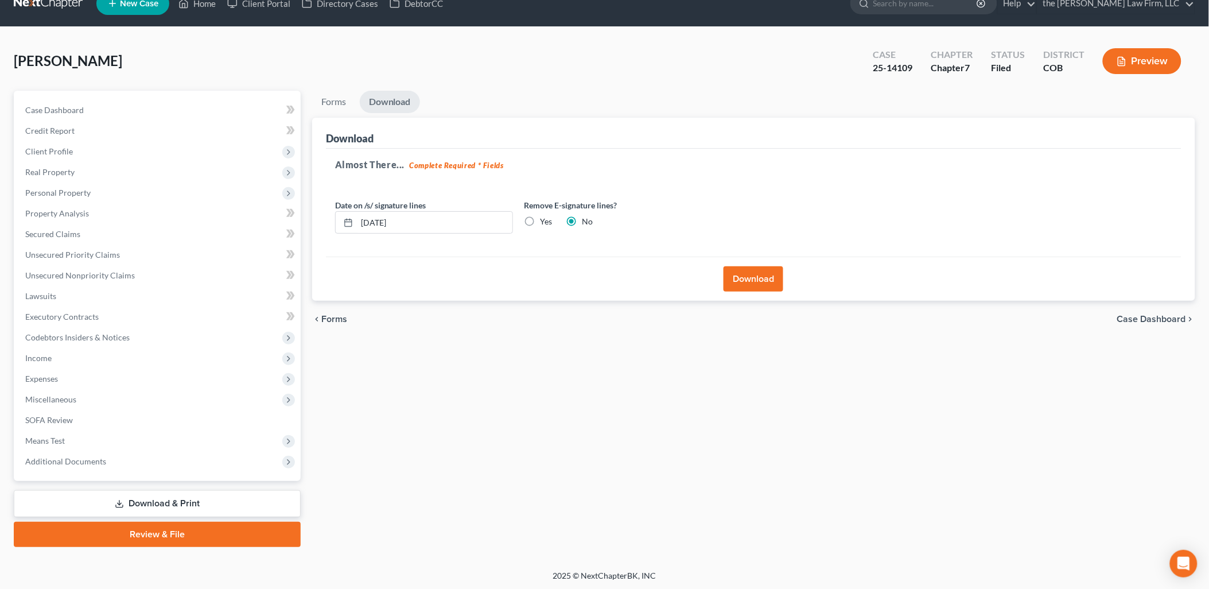
click at [744, 291] on div "Download" at bounding box center [754, 279] width 856 height 44
click at [748, 282] on button "Download" at bounding box center [754, 278] width 60 height 25
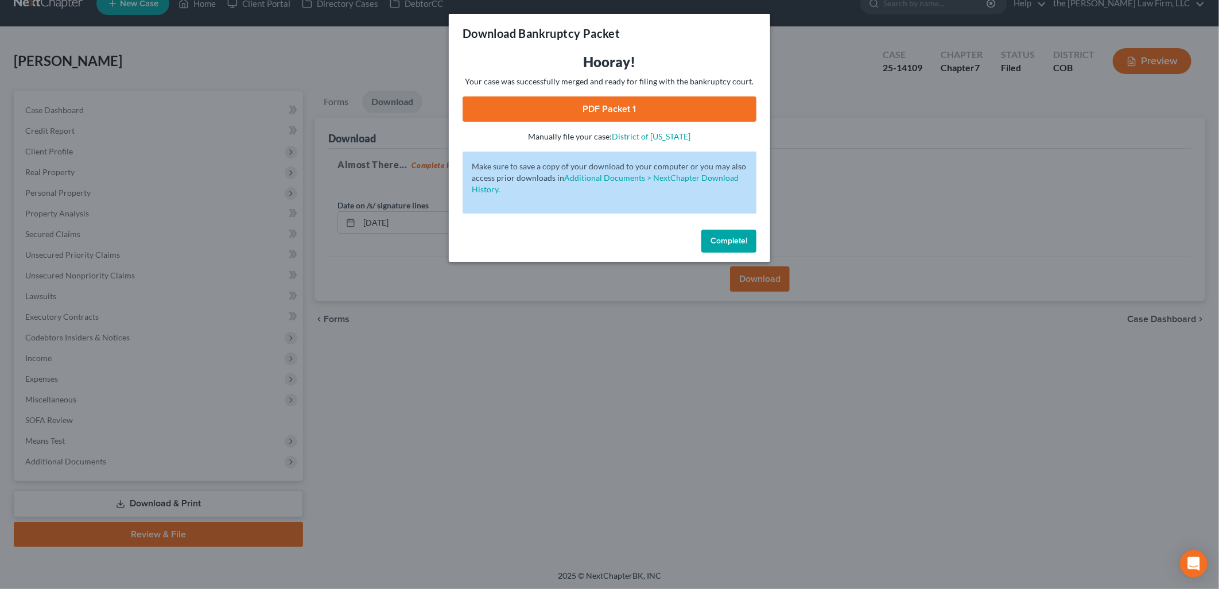
click at [655, 112] on link "PDF Packet 1" at bounding box center [610, 108] width 294 height 25
drag, startPoint x: 711, startPoint y: 238, endPoint x: 641, endPoint y: 228, distance: 70.1
click at [711, 238] on span "Complete!" at bounding box center [729, 241] width 37 height 10
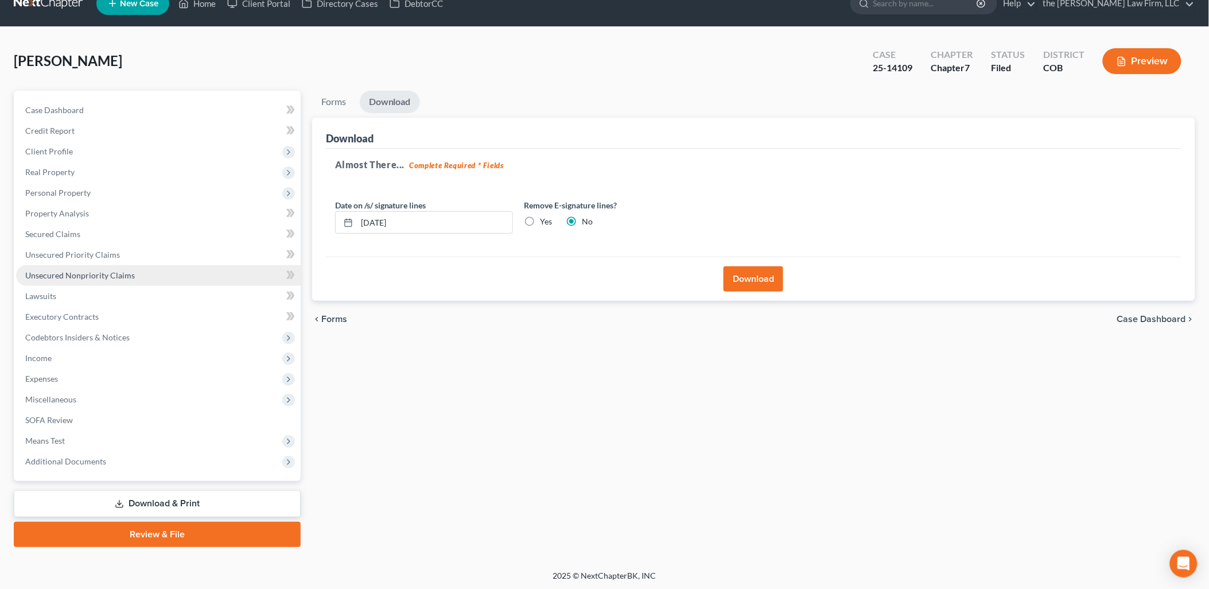
click at [105, 279] on link "Unsecured Nonpriority Claims" at bounding box center [158, 275] width 285 height 21
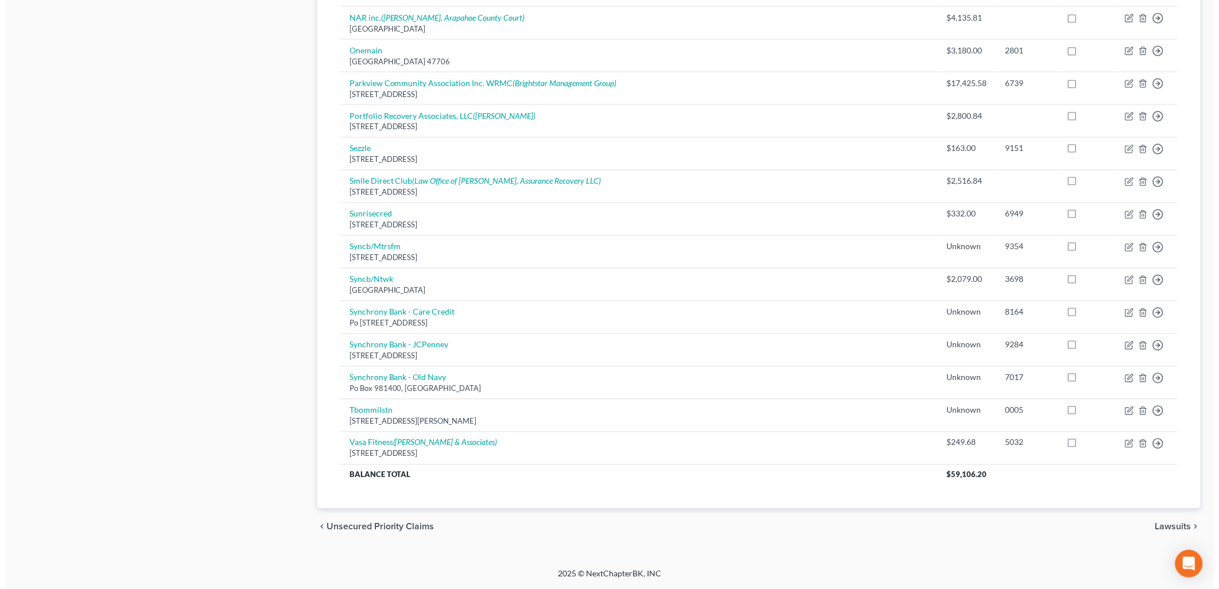
scroll to position [594, 0]
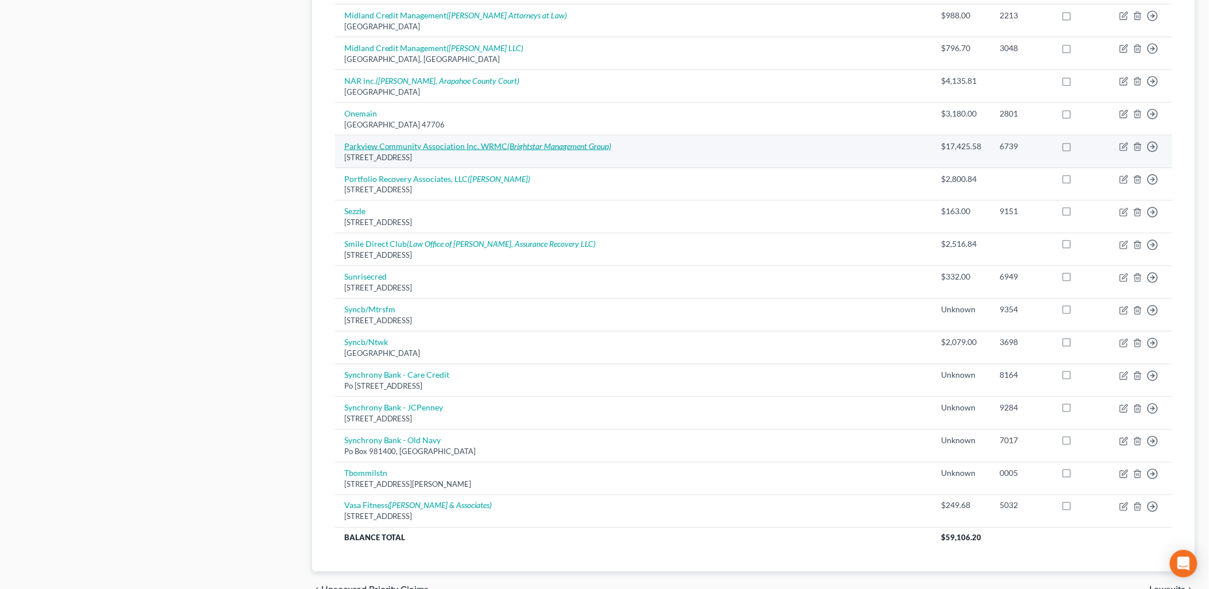
click at [526, 142] on icon "(Brightstar Management Group)" at bounding box center [560, 146] width 104 height 10
select select "5"
select select "0"
select select "5"
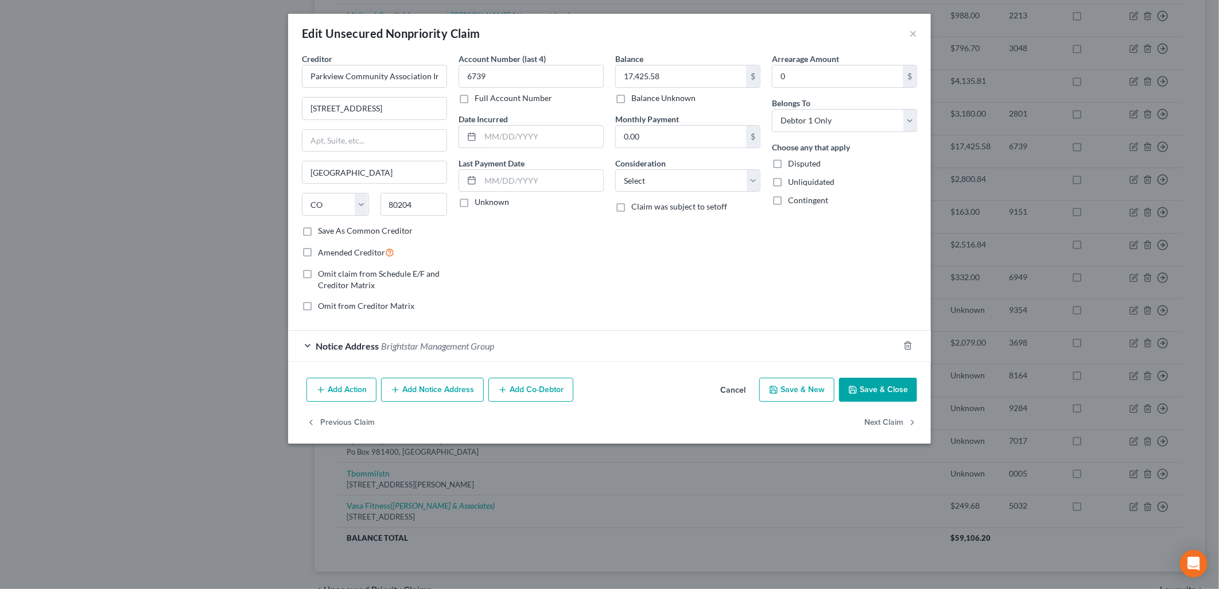
click at [475, 341] on span "Brightstar Management Group" at bounding box center [437, 345] width 113 height 11
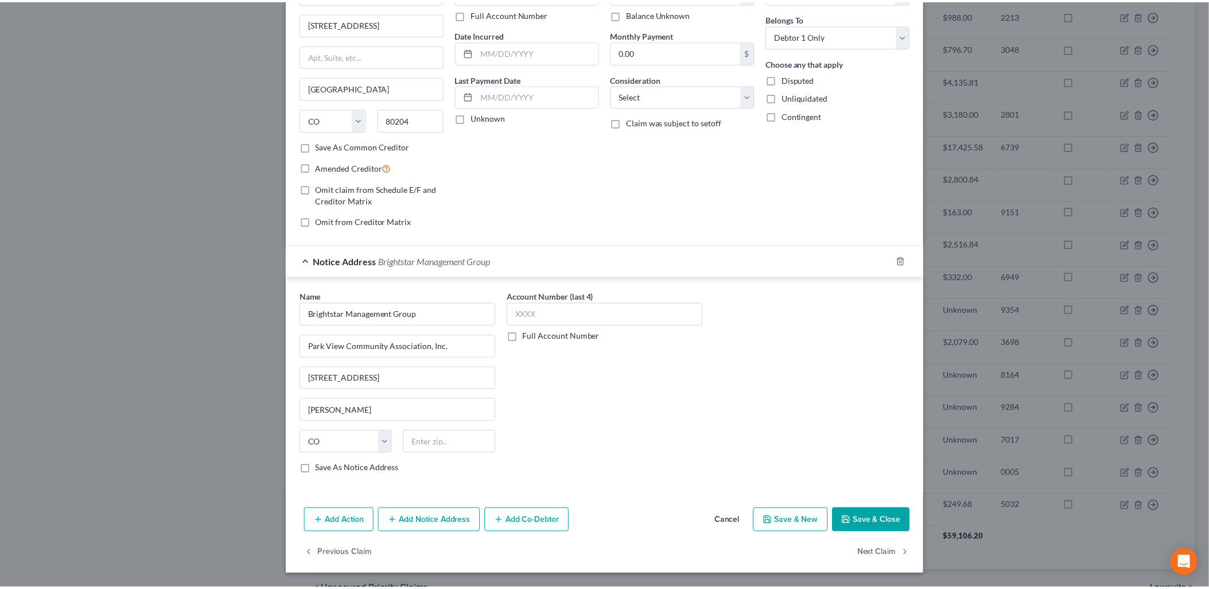
scroll to position [85, 0]
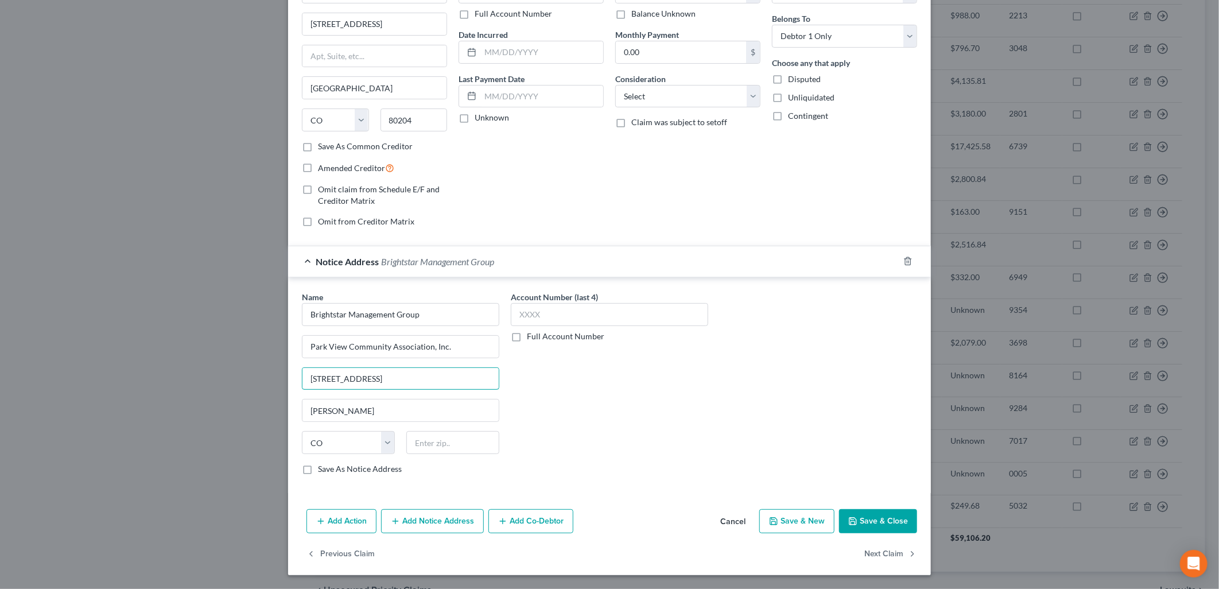
drag, startPoint x: 451, startPoint y: 380, endPoint x: 208, endPoint y: 365, distance: 243.3
click at [208, 365] on div "Edit Unsecured Nonpriority Claim × Creditor * Parkview Community Association In…" at bounding box center [609, 294] width 1219 height 589
click at [451, 447] on input "text" at bounding box center [452, 442] width 93 height 23
type input "80229"
click at [543, 444] on div "Account Number (last 4) Full Account Number" at bounding box center [609, 387] width 209 height 193
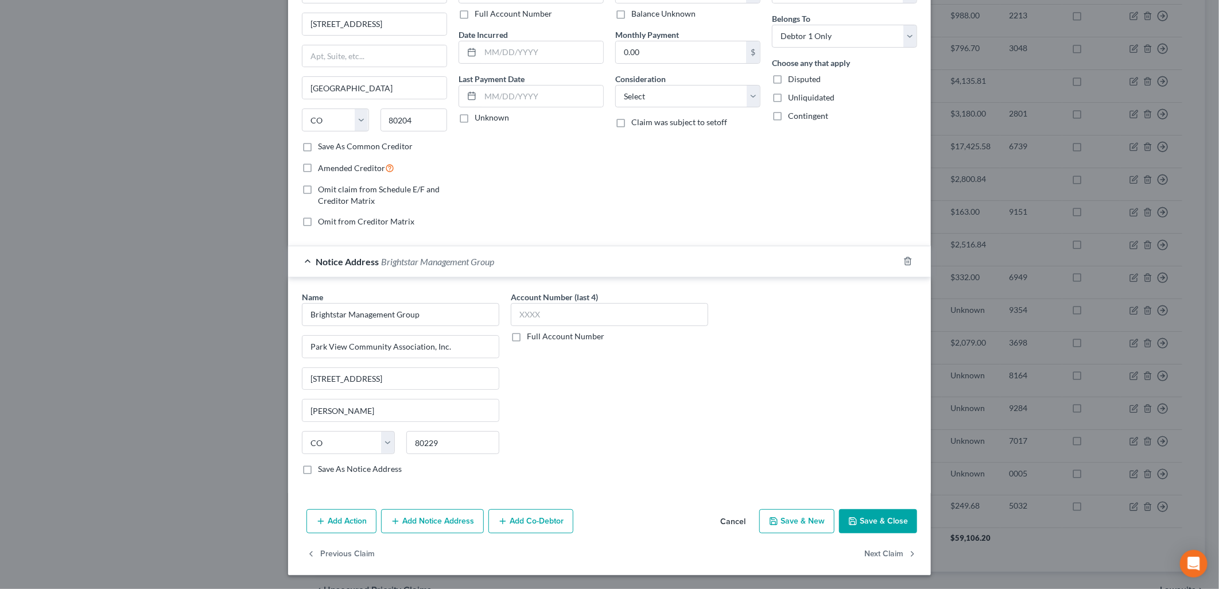
type input "[GEOGRAPHIC_DATA]"
click at [892, 527] on button "Save & Close" at bounding box center [878, 521] width 78 height 24
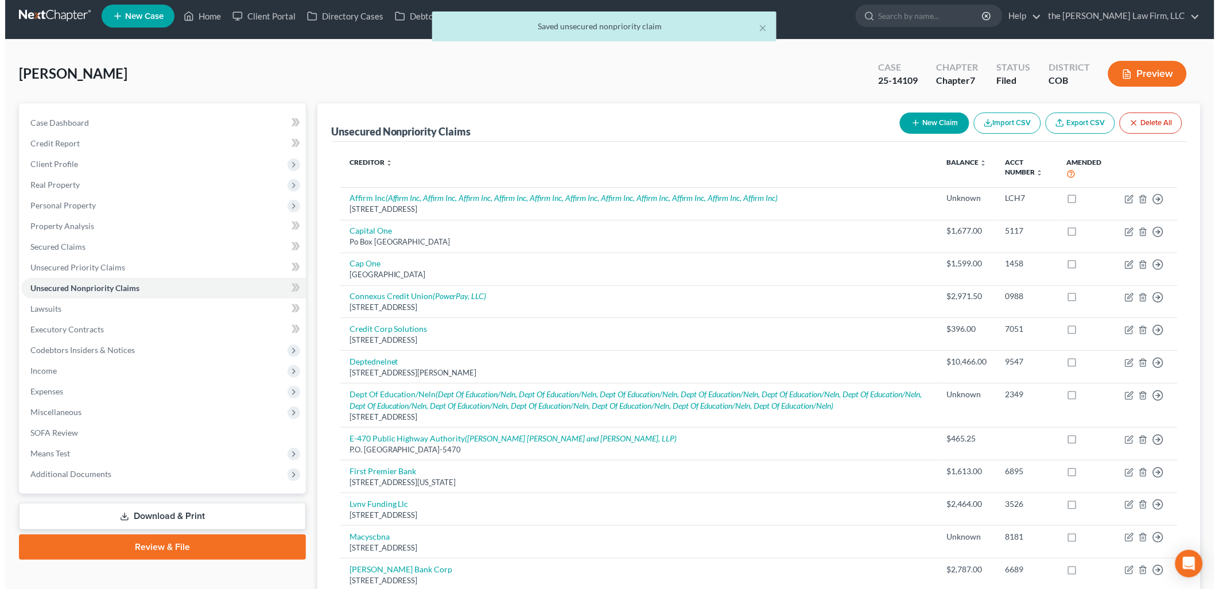
scroll to position [0, 0]
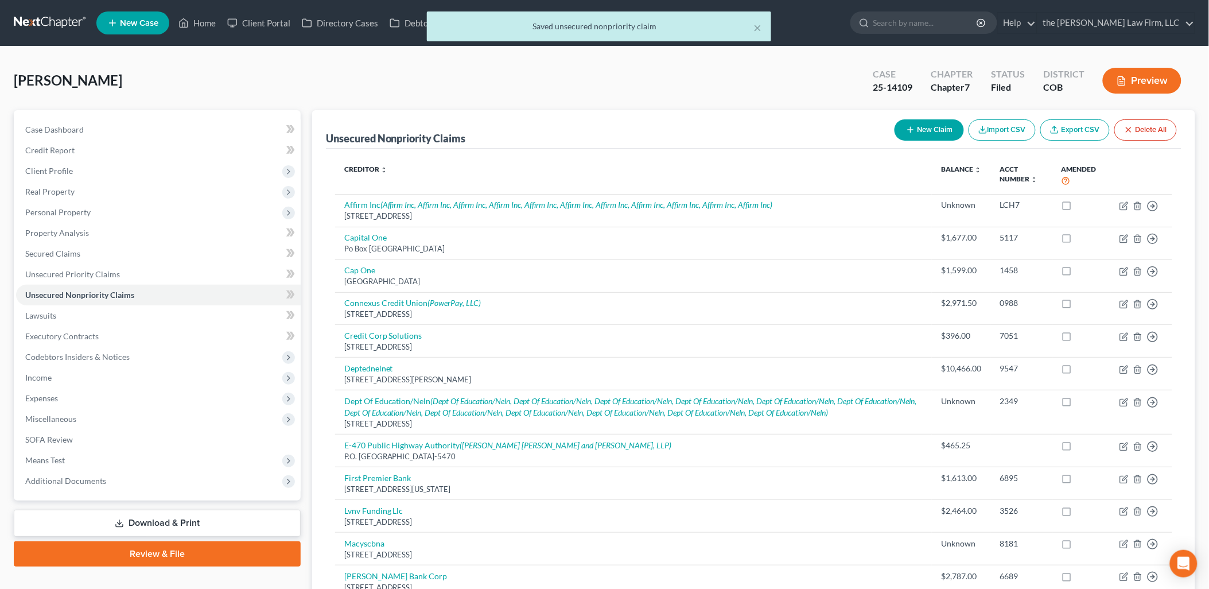
click at [850, 92] on div "[PERSON_NAME] Upgraded Case 25-14109 Chapter Chapter 7 Status Filed District CO…" at bounding box center [605, 85] width 1182 height 50
click at [146, 519] on link "Download & Print" at bounding box center [157, 523] width 287 height 27
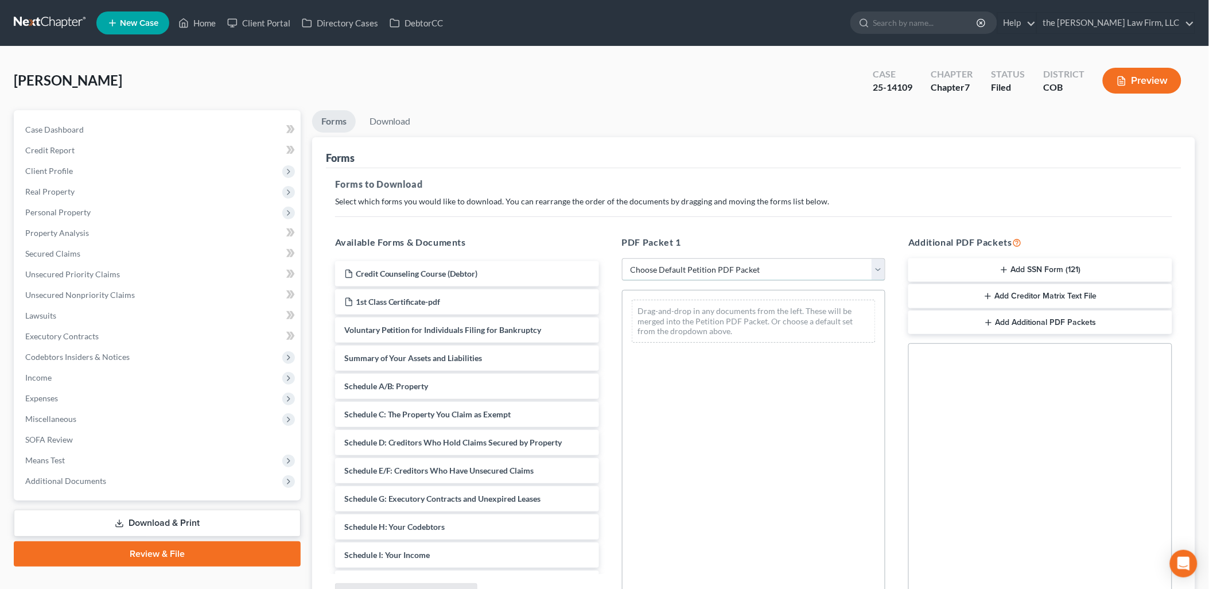
click at [727, 271] on select "Choose Default Petition PDF Packet Complete Bankruptcy Petition (all forms and …" at bounding box center [754, 269] width 264 height 23
select select "2"
click at [622, 258] on select "Choose Default Petition PDF Packet Complete Bankruptcy Petition (all forms and …" at bounding box center [754, 269] width 264 height 23
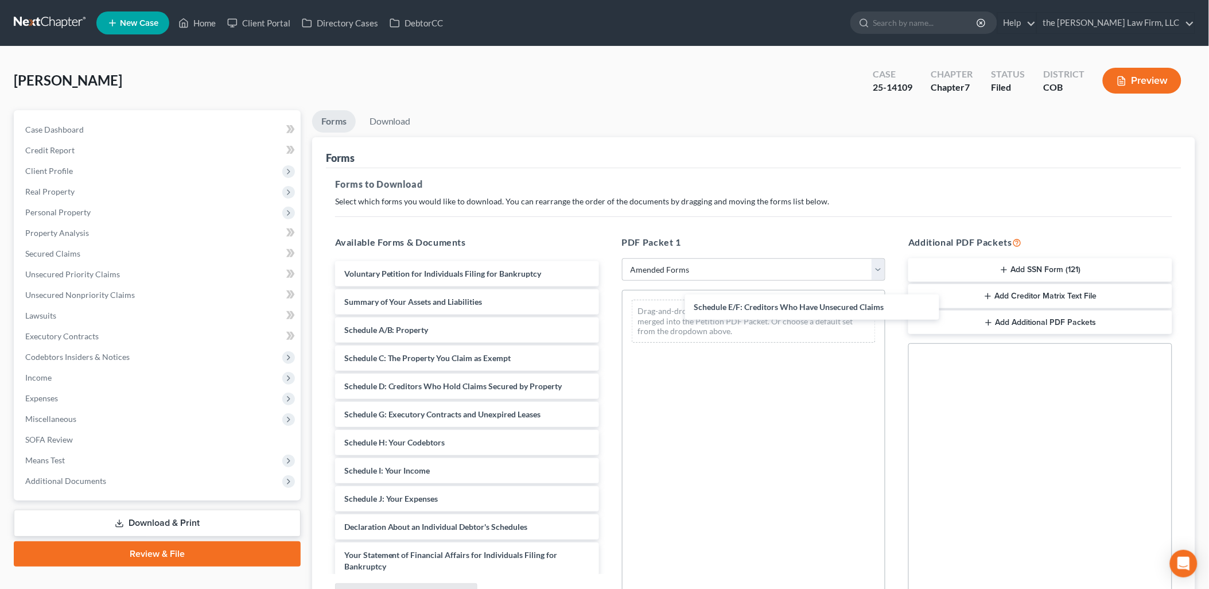
drag, startPoint x: 398, startPoint y: 415, endPoint x: 739, endPoint y: 316, distance: 355.0
click at [608, 308] on div "Schedule E/F: Creditors Who Have Unsecured Claims Voluntary Petition for Indivi…" at bounding box center [467, 530] width 282 height 538
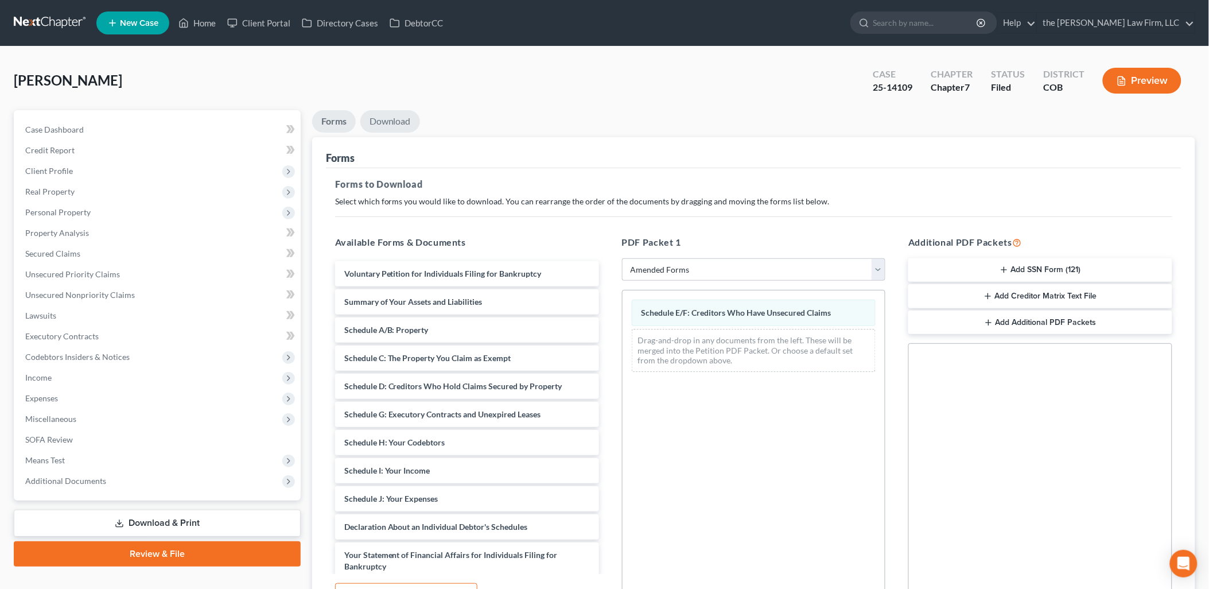
click at [374, 116] on link "Download" at bounding box center [390, 121] width 60 height 22
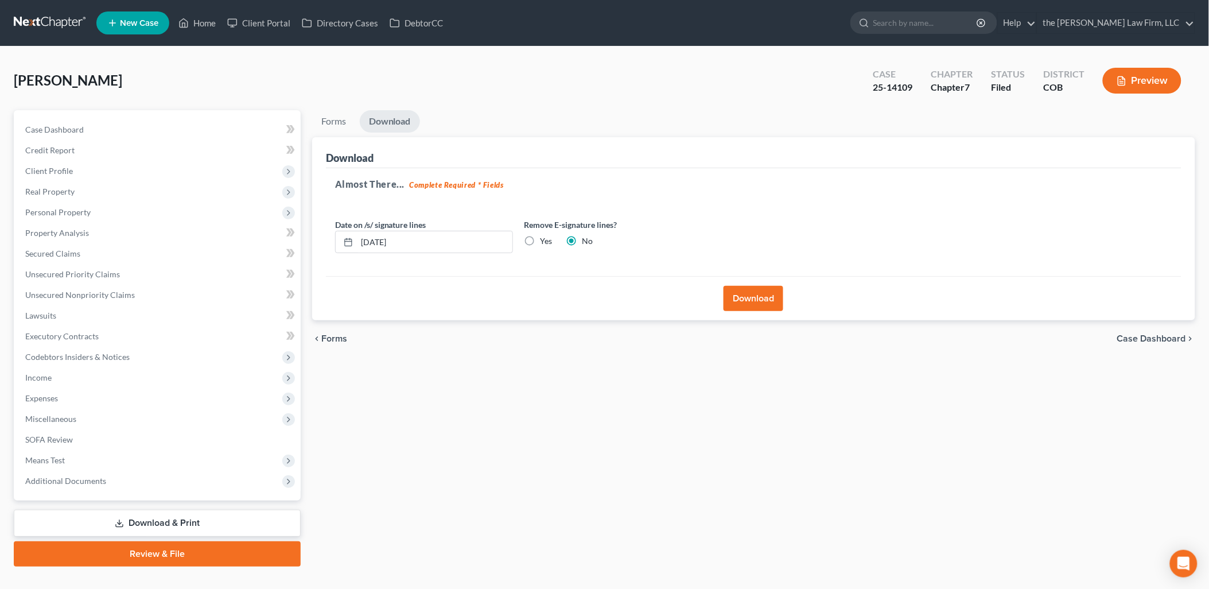
click at [758, 293] on button "Download" at bounding box center [754, 298] width 60 height 25
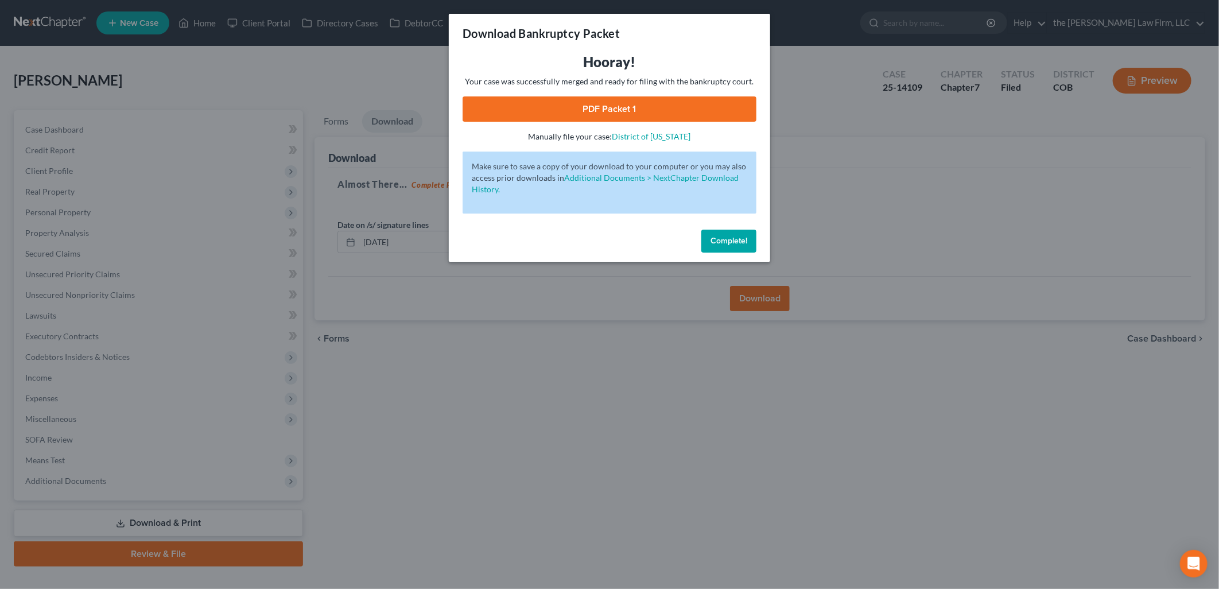
click at [650, 102] on link "PDF Packet 1" at bounding box center [610, 108] width 294 height 25
